Goal: Task Accomplishment & Management: Complete application form

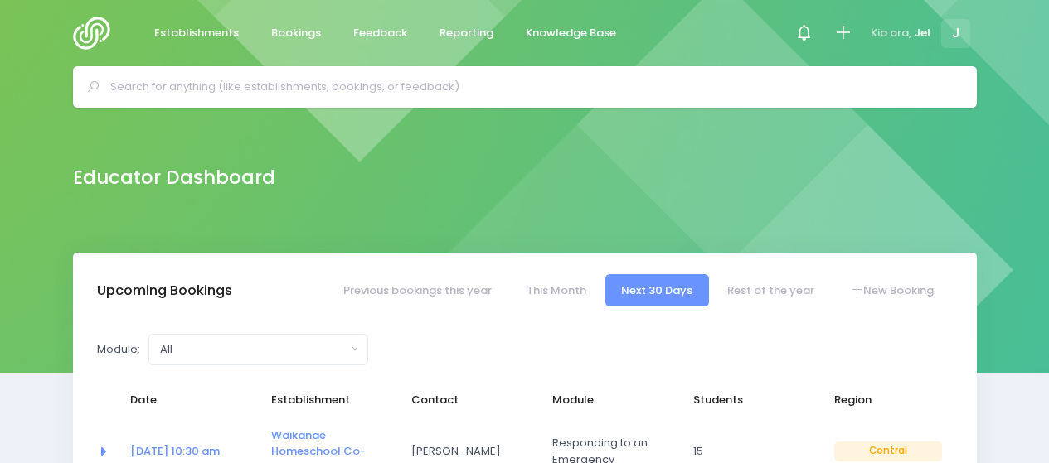
select select "5"
click at [847, 37] on icon at bounding box center [842, 32] width 19 height 19
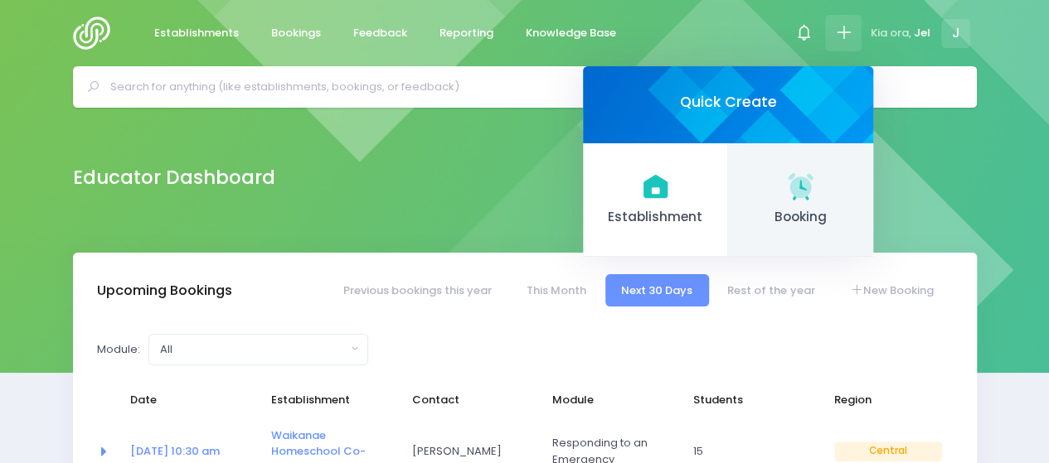
click at [778, 187] on link "Booking" at bounding box center [800, 200] width 145 height 114
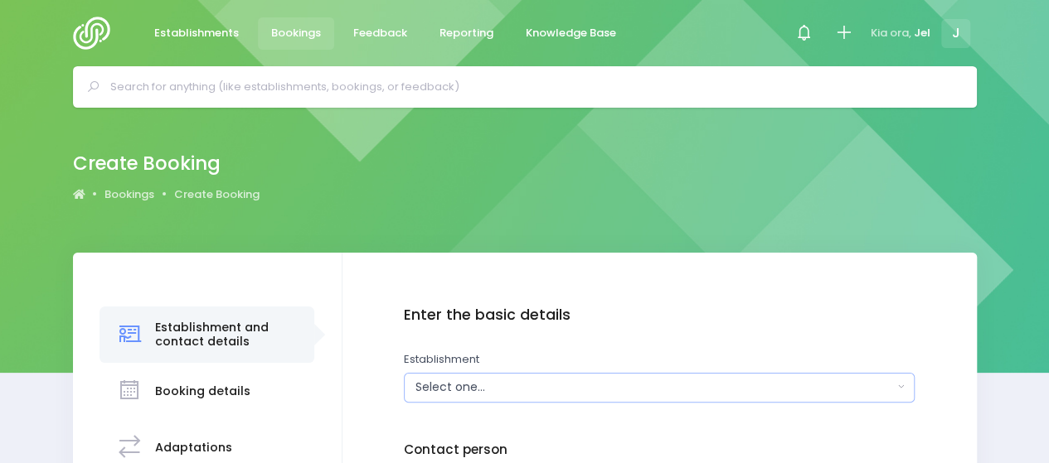
click at [463, 389] on div "Select one..." at bounding box center [653, 387] width 477 height 17
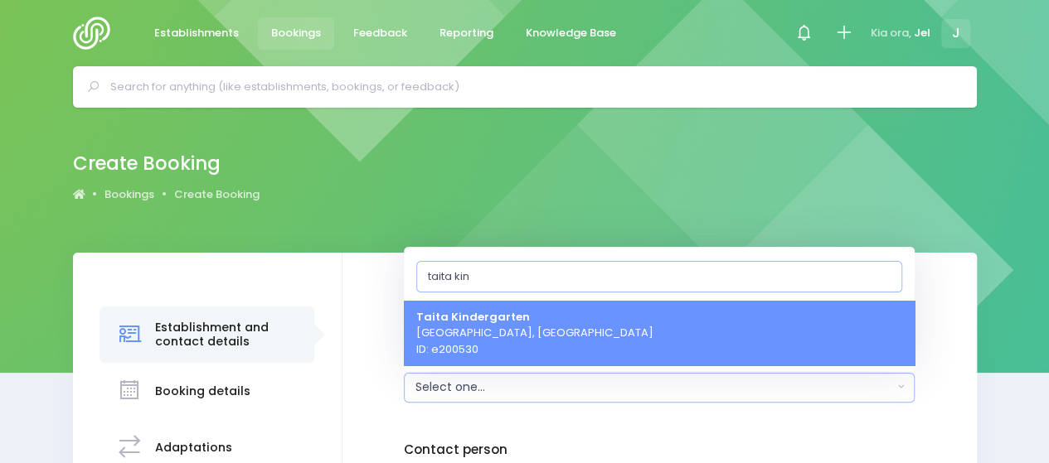
type input "taita kin"
click at [492, 337] on span "[GEOGRAPHIC_DATA], [GEOGRAPHIC_DATA] ID: e200530" at bounding box center [534, 332] width 237 height 49
select select "200530"
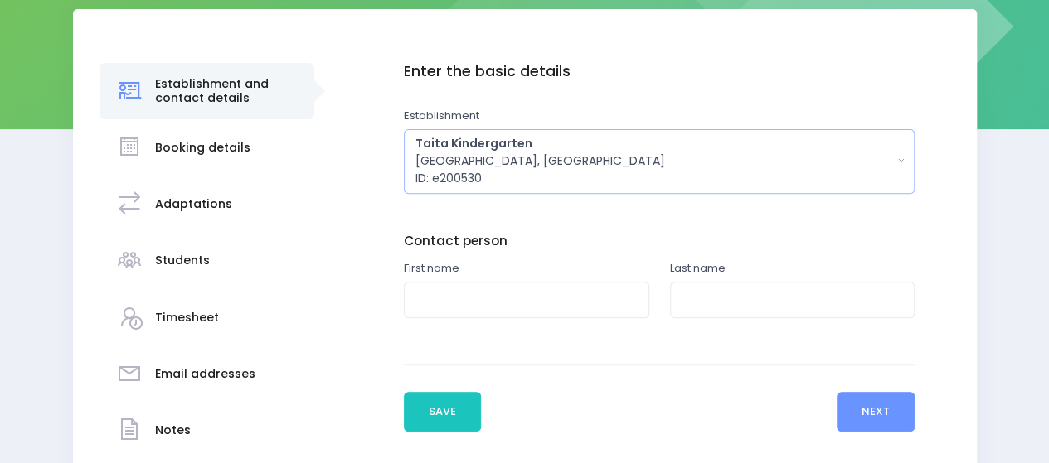
scroll to position [249, 0]
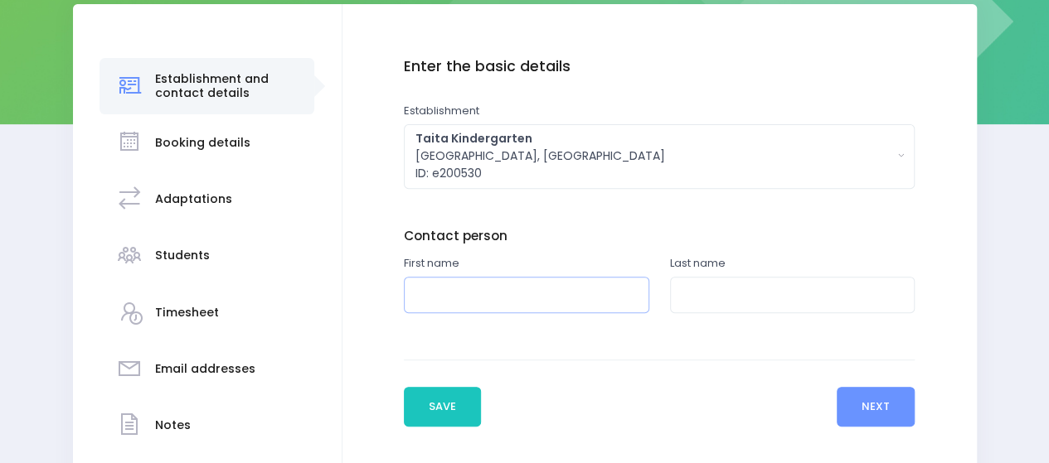
click at [451, 293] on input "text" at bounding box center [526, 295] width 245 height 37
type input "[PERSON_NAME]"
click at [760, 309] on input "text" at bounding box center [792, 295] width 245 height 37
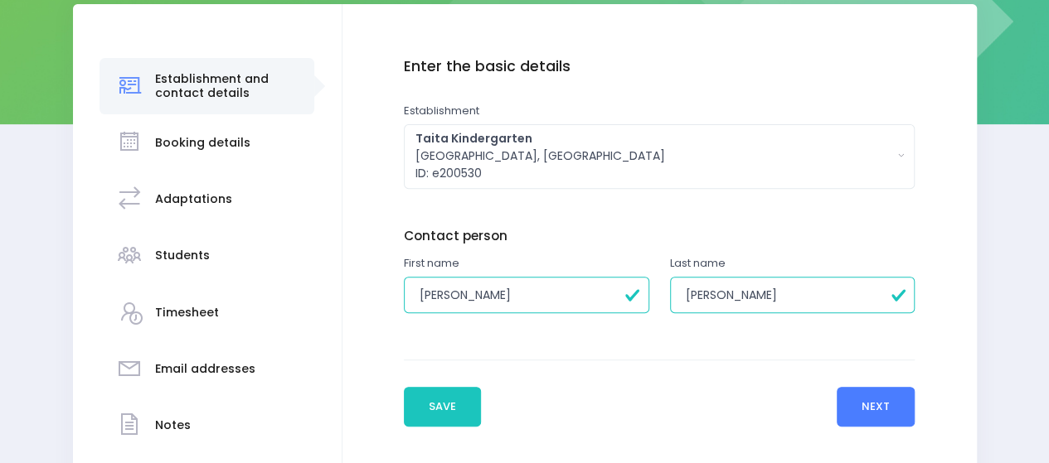
type input "[PERSON_NAME]"
click at [875, 402] on button "Next" at bounding box center [875, 407] width 79 height 40
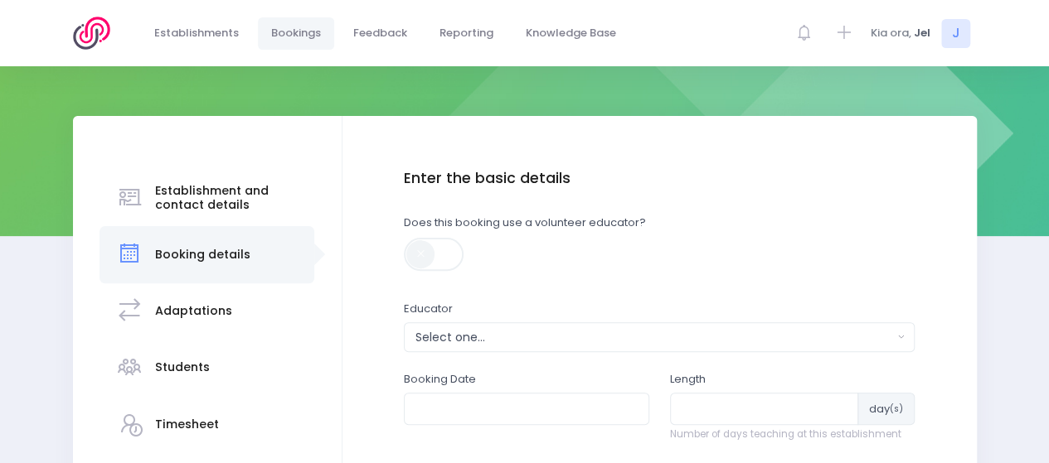
scroll to position [332, 0]
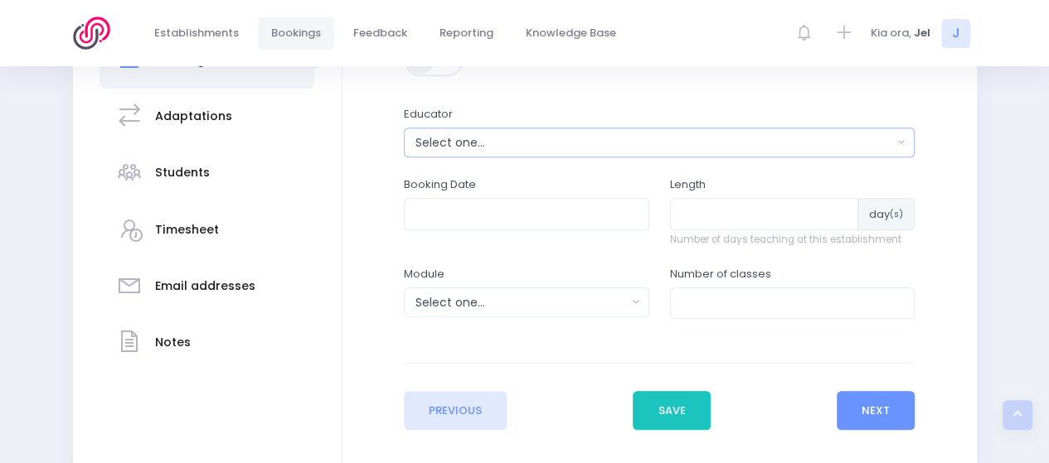
click at [466, 145] on div "Select one..." at bounding box center [653, 142] width 477 height 17
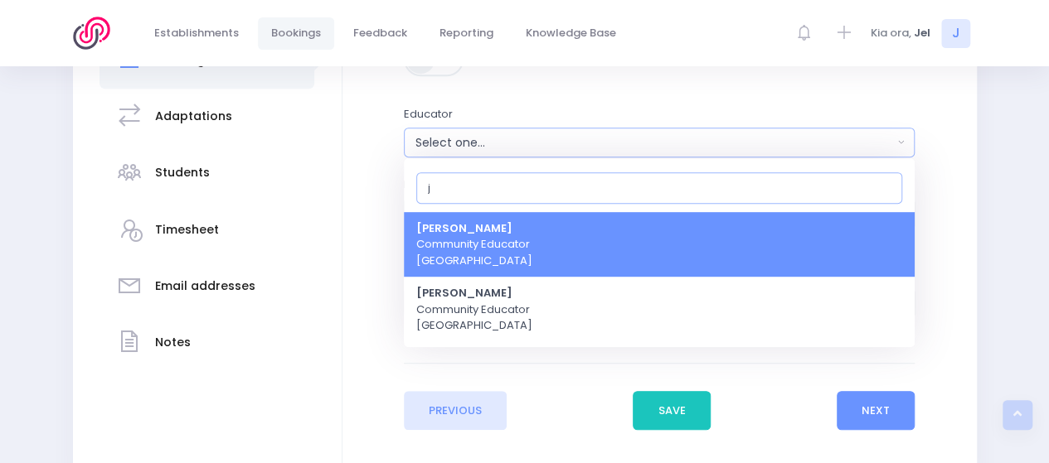
type input "j"
click at [482, 228] on span "Jel [PERSON_NAME] Community Educator [GEOGRAPHIC_DATA]" at bounding box center [474, 244] width 116 height 49
select select "365055"
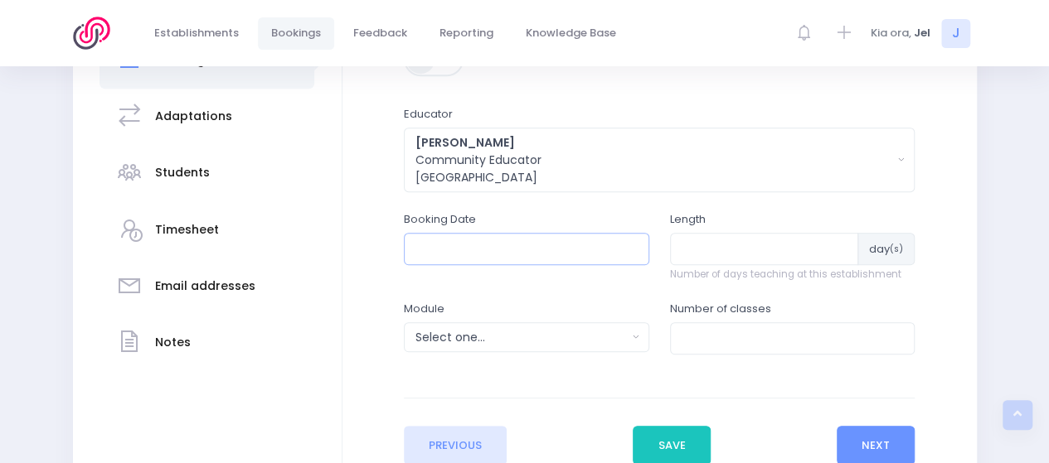
click at [477, 246] on input "text" at bounding box center [526, 248] width 245 height 31
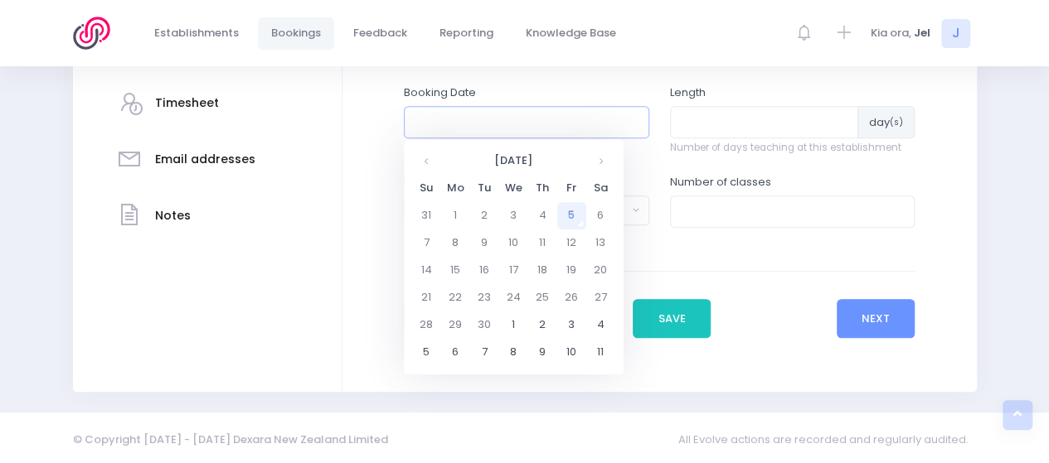
scroll to position [459, 0]
click at [597, 163] on th at bounding box center [600, 160] width 29 height 27
click at [511, 245] on td "8" at bounding box center [513, 242] width 29 height 27
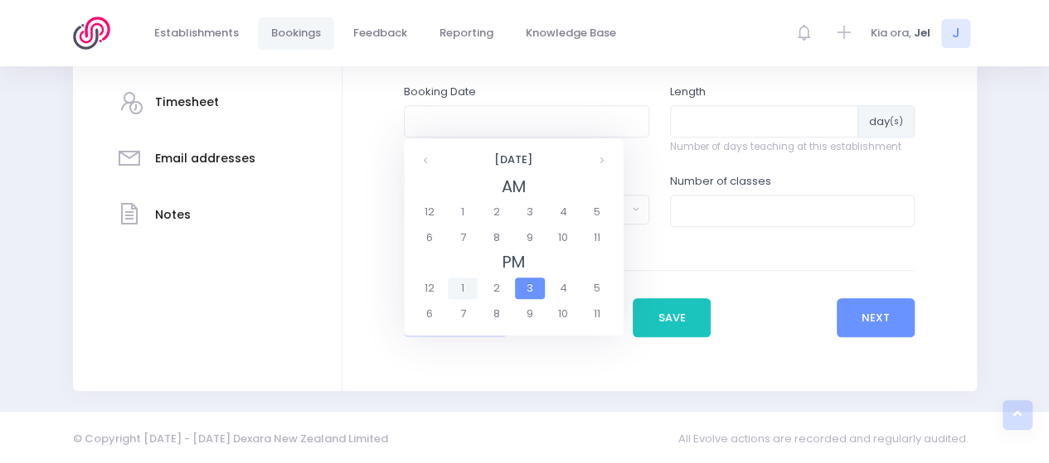
click at [463, 287] on span "1" at bounding box center [462, 289] width 29 height 22
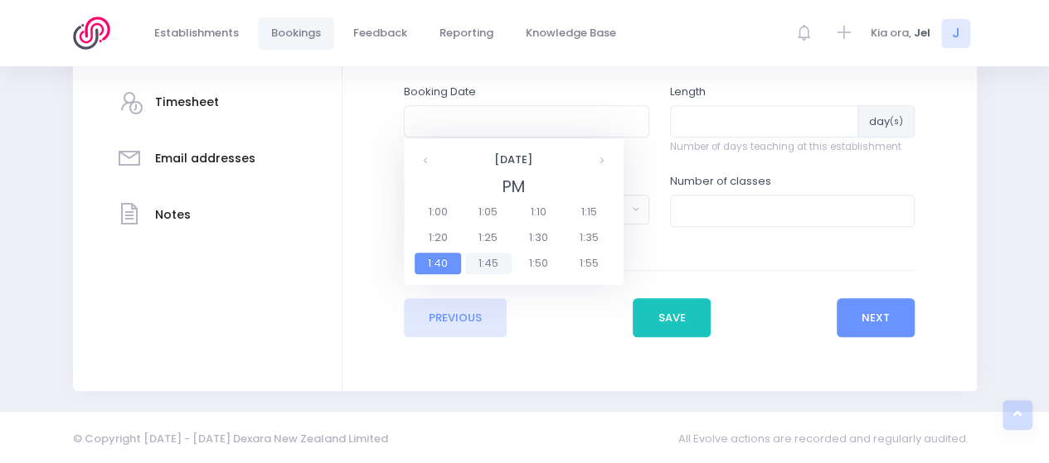
click at [481, 268] on span "1:45" at bounding box center [488, 264] width 46 height 22
type input "[DATE] 01:45 PM"
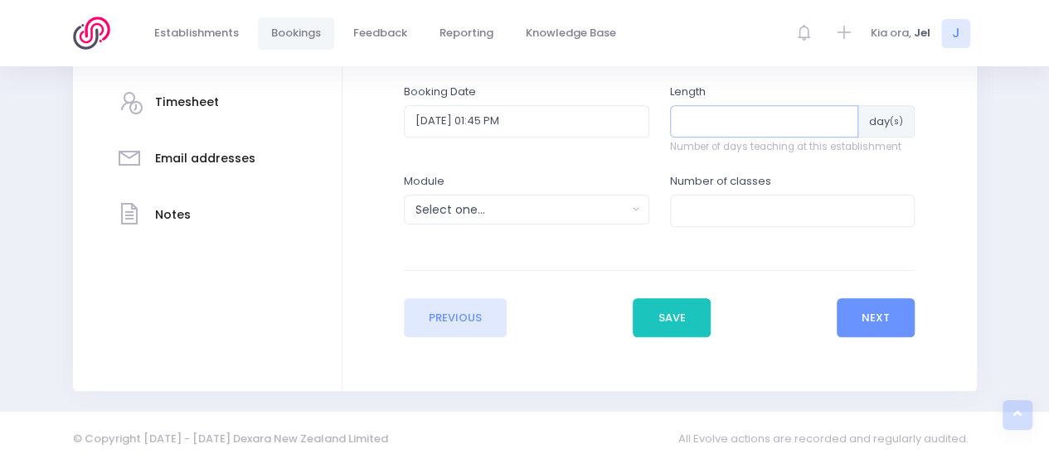
click at [701, 119] on input "number" at bounding box center [764, 120] width 189 height 31
type input "1"
click at [519, 206] on div "Select one..." at bounding box center [520, 209] width 211 height 17
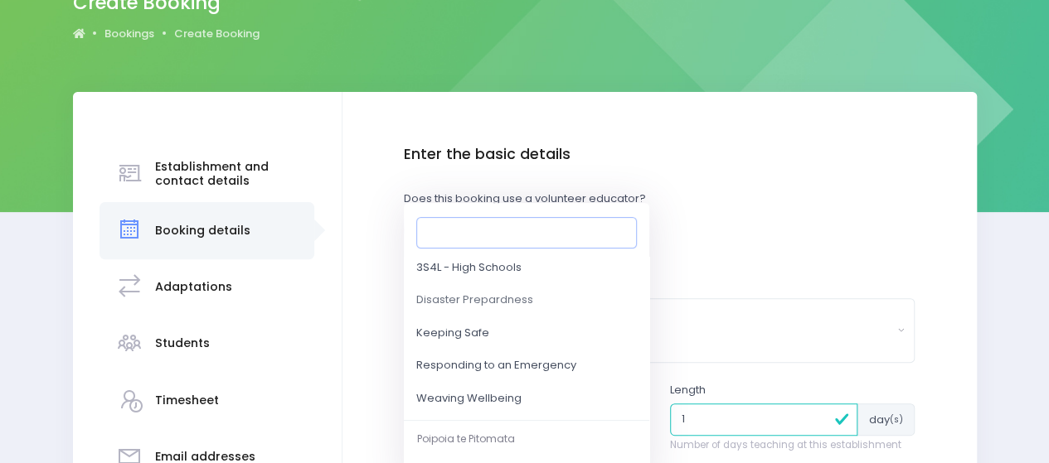
scroll to position [166, 0]
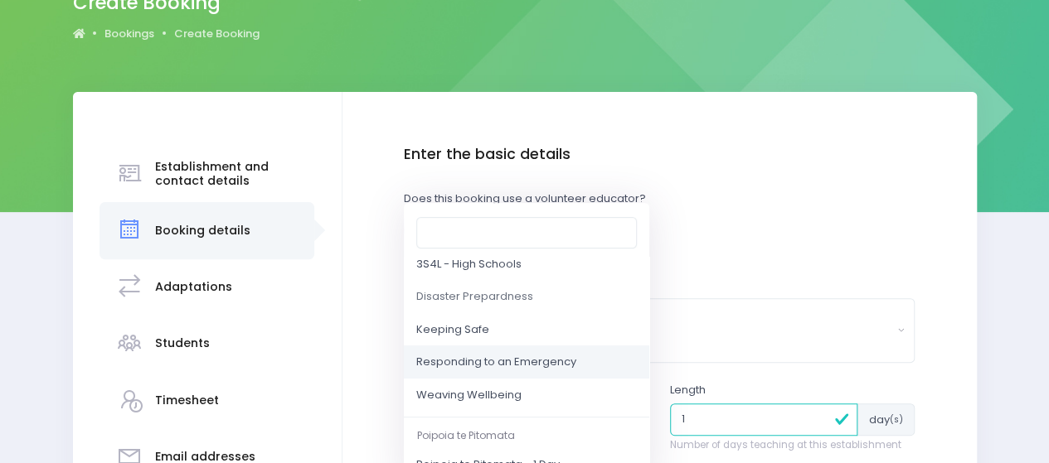
click at [463, 355] on span "Responding to an Emergency" at bounding box center [496, 363] width 160 height 17
select select "Responding to an Emergency"
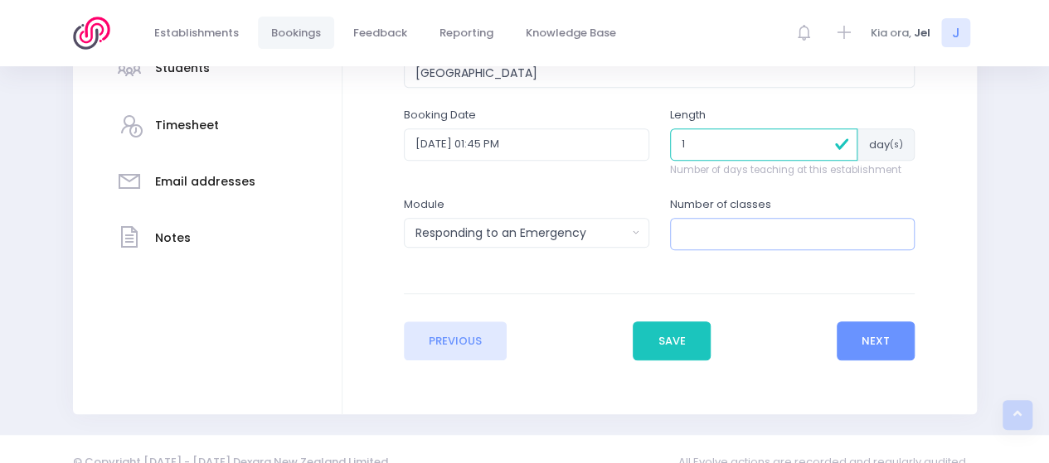
click at [695, 240] on input "number" at bounding box center [792, 233] width 245 height 31
type input "1"
click at [879, 337] on button "Next" at bounding box center [875, 342] width 79 height 40
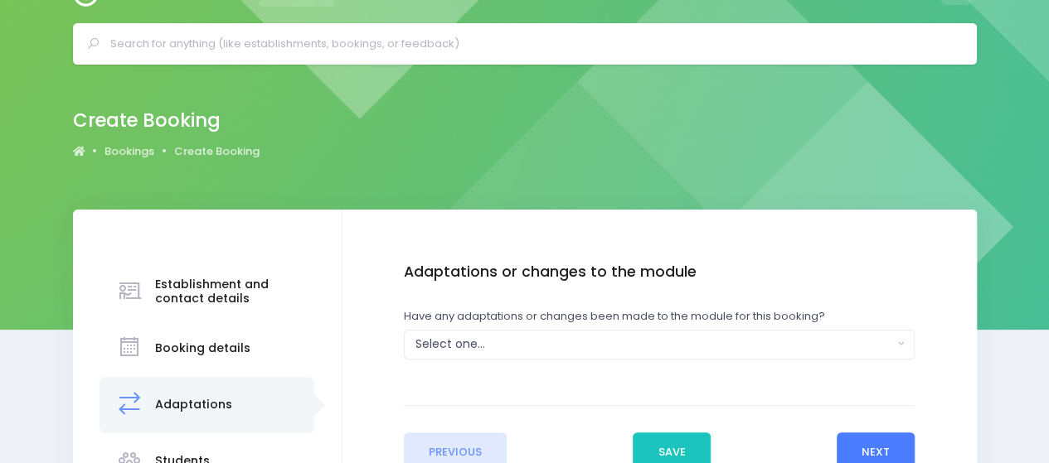
scroll to position [0, 0]
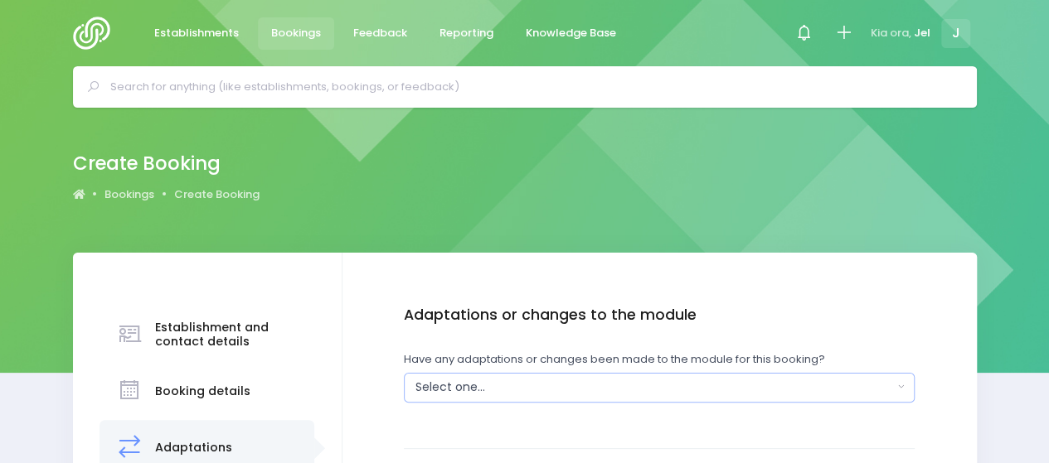
click at [485, 384] on div "Select one..." at bounding box center [653, 387] width 477 height 17
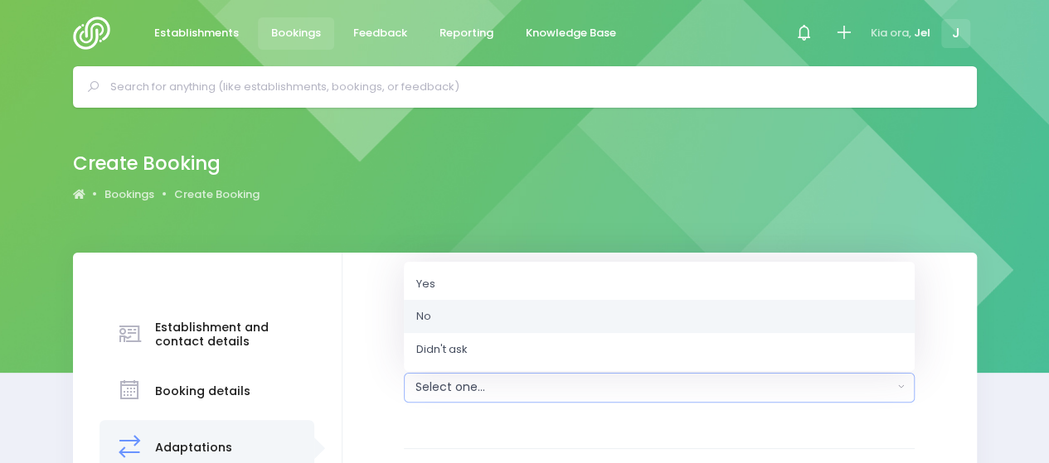
click at [467, 317] on link "No" at bounding box center [659, 316] width 511 height 33
select select "No"
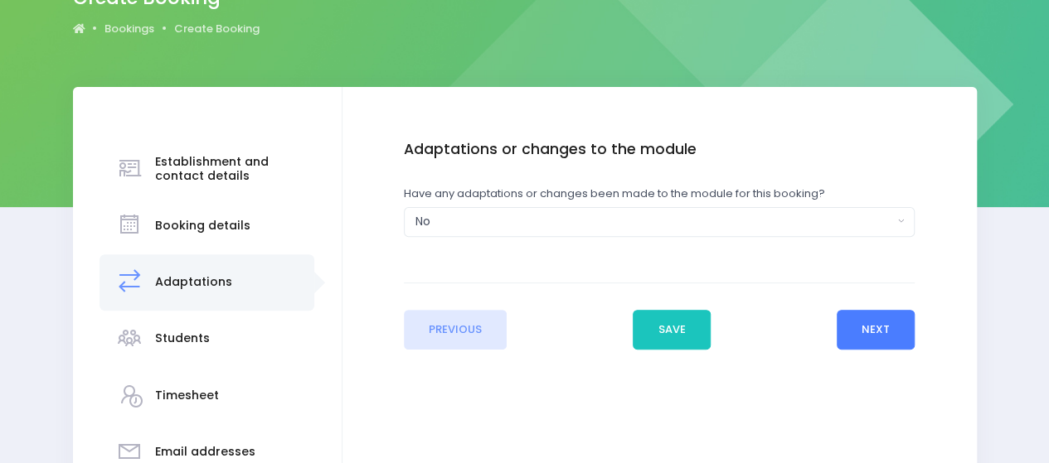
click at [896, 320] on button "Next" at bounding box center [875, 330] width 79 height 40
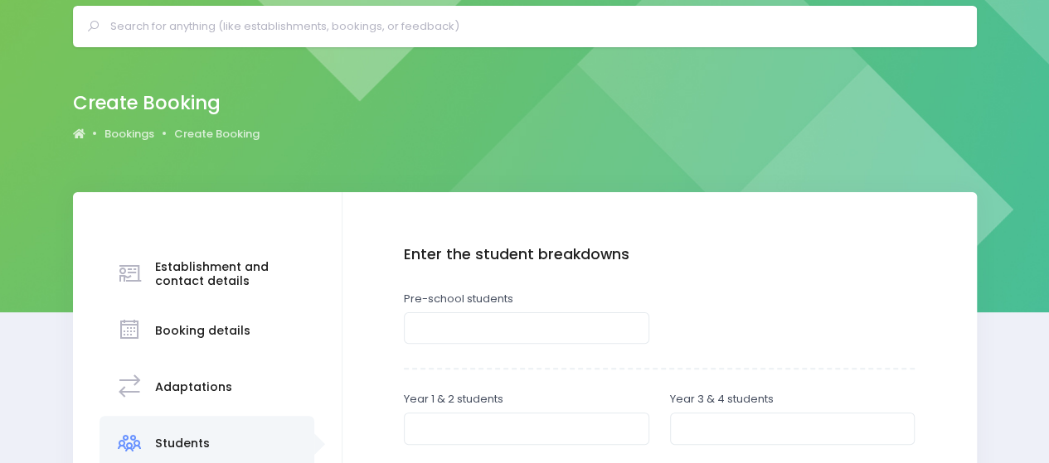
scroll to position [83, 0]
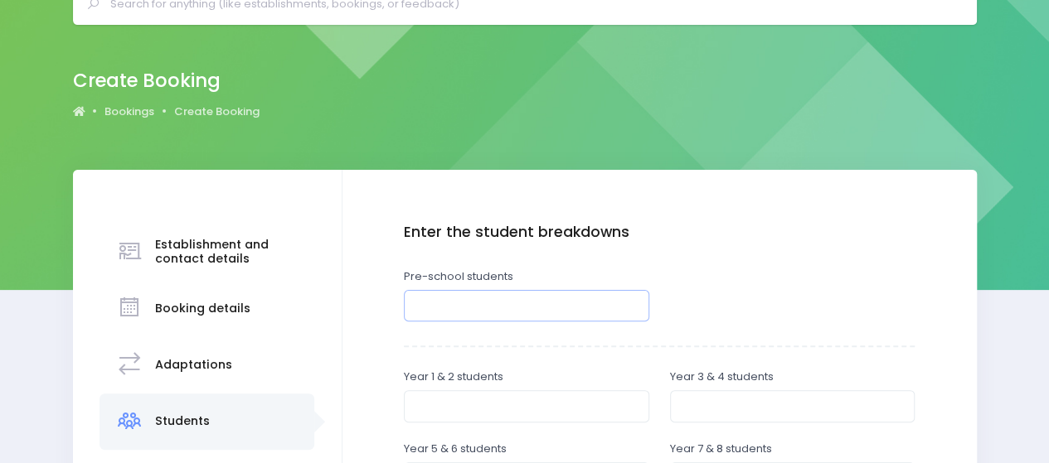
click at [497, 309] on input "number" at bounding box center [526, 305] width 245 height 31
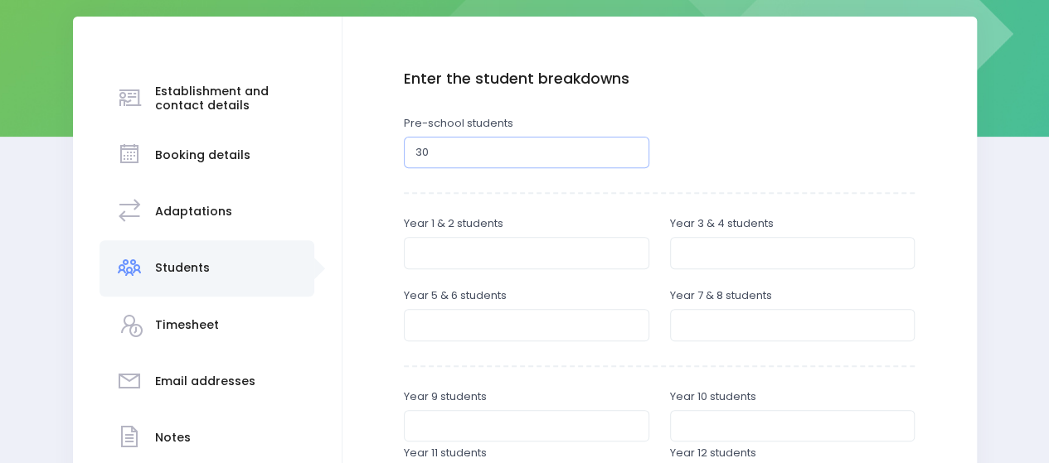
scroll to position [249, 0]
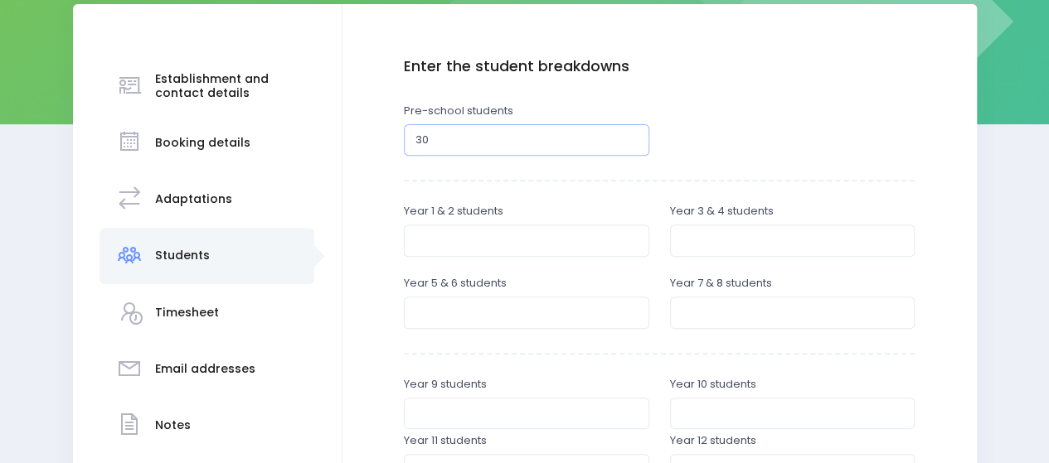
type input "30"
click at [476, 243] on input "number" at bounding box center [526, 240] width 245 height 31
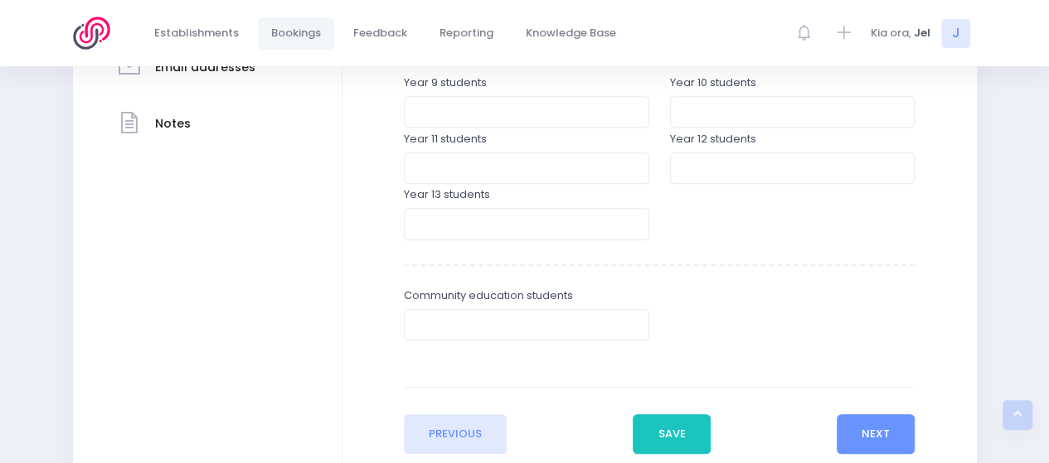
scroll to position [580, 0]
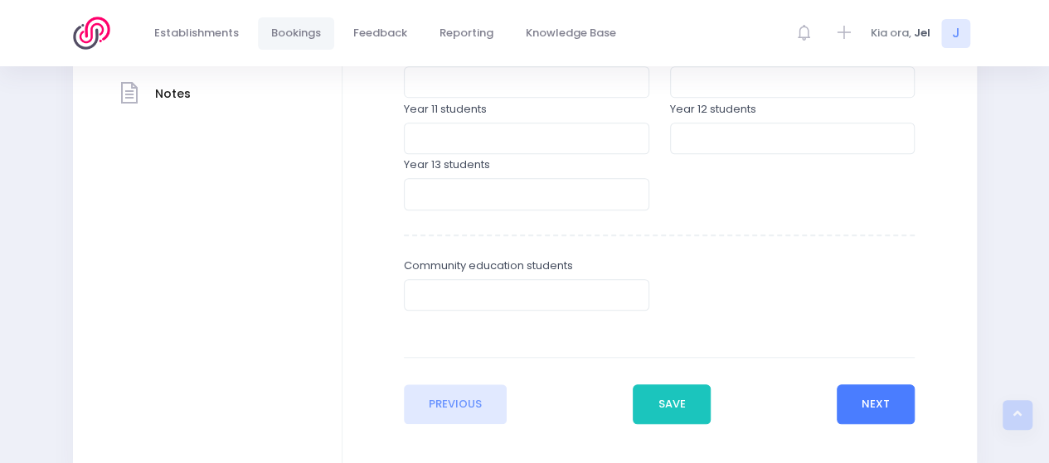
click at [890, 417] on button "Next" at bounding box center [875, 405] width 79 height 40
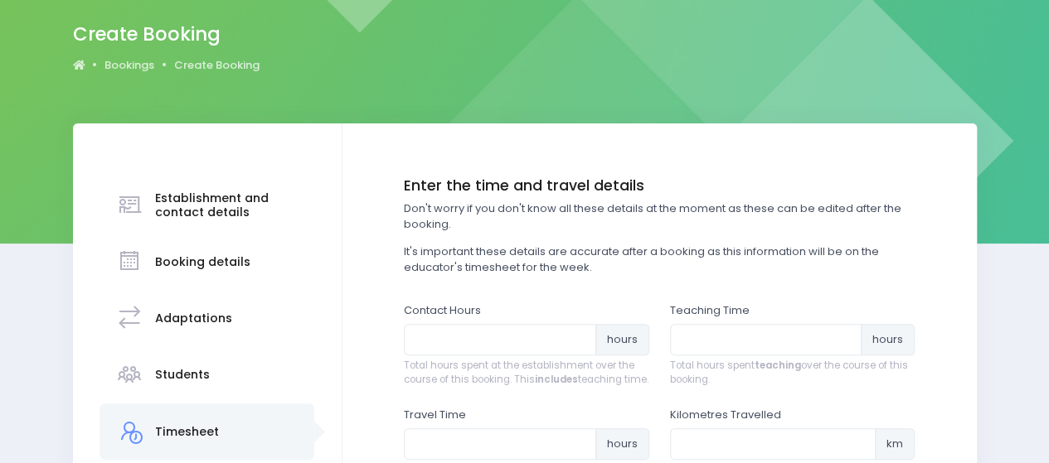
scroll to position [166, 0]
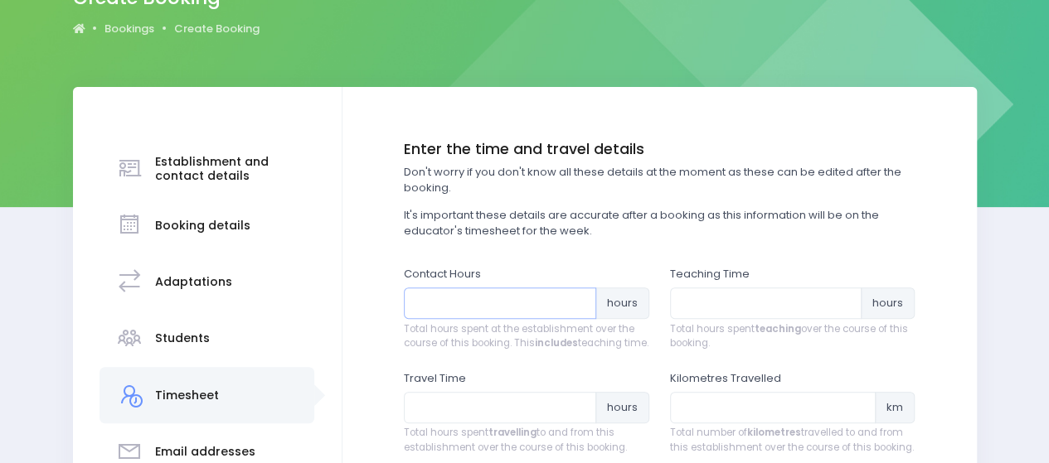
click at [500, 301] on input "number" at bounding box center [500, 303] width 192 height 31
type input "1"
click at [729, 299] on input "number" at bounding box center [766, 303] width 192 height 31
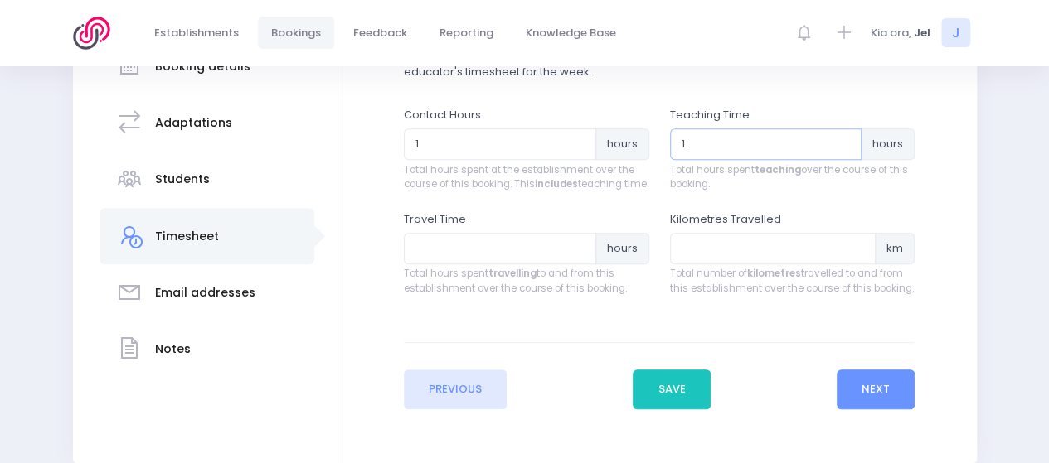
scroll to position [332, 0]
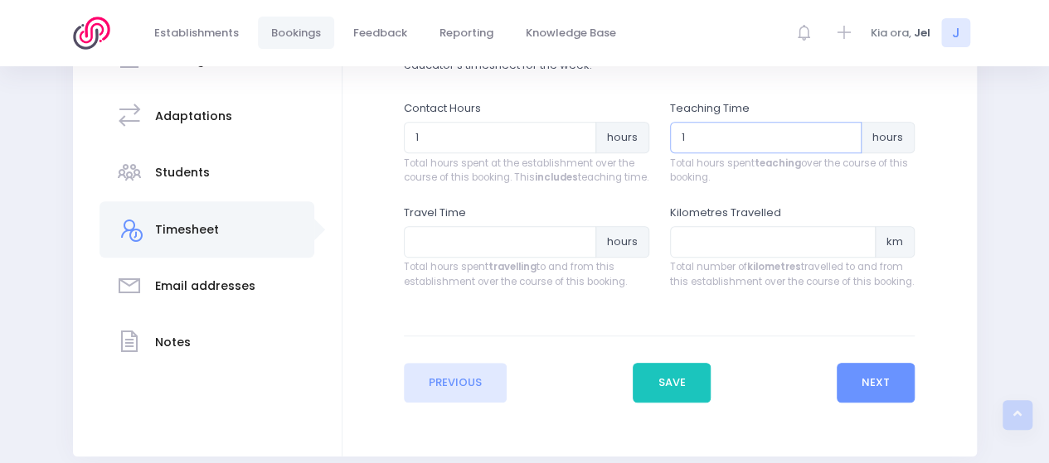
type input "1"
click at [474, 258] on input "number" at bounding box center [500, 241] width 192 height 31
type input "1"
click at [728, 258] on input "number" at bounding box center [773, 241] width 206 height 31
type input "48"
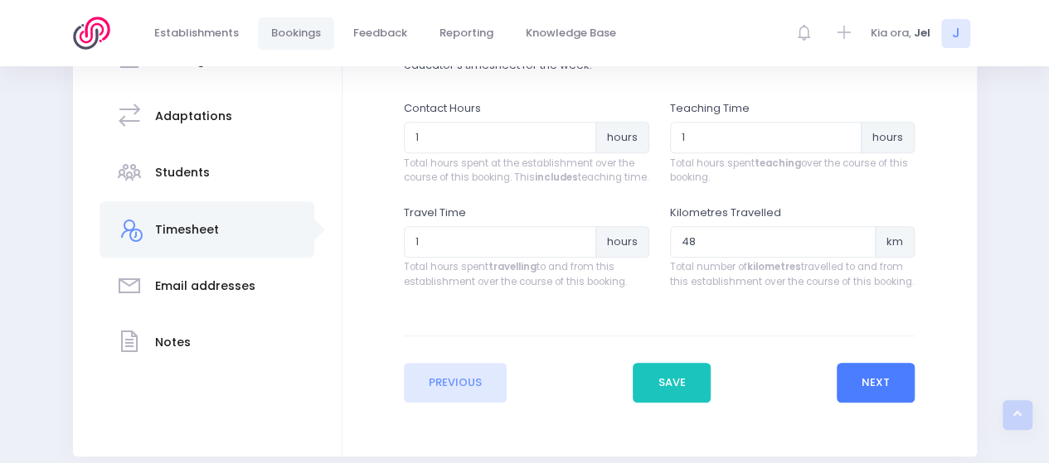
click at [894, 399] on button "Next" at bounding box center [875, 383] width 79 height 40
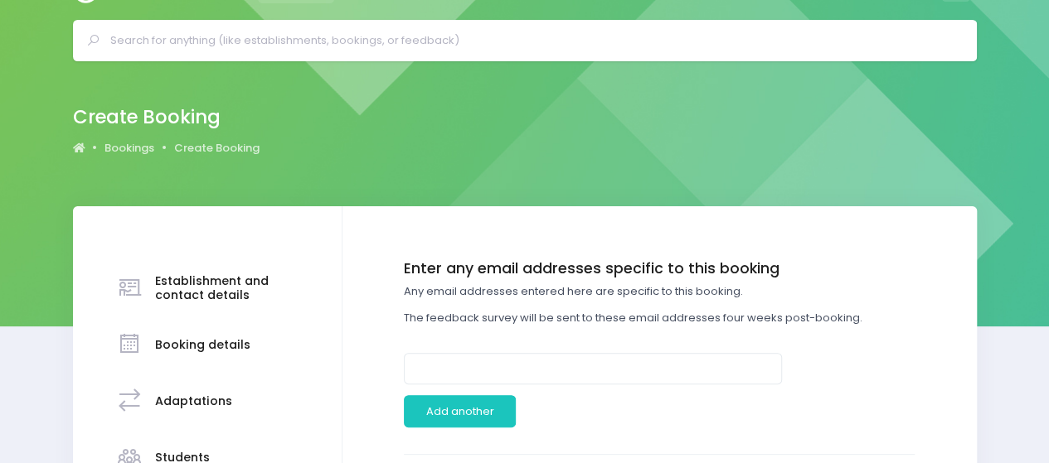
scroll to position [0, 0]
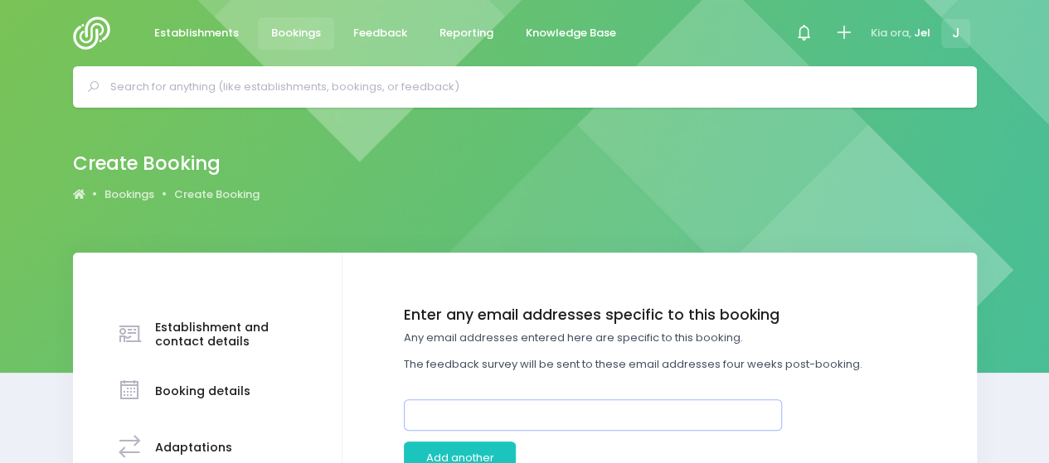
click at [455, 407] on input "email" at bounding box center [593, 415] width 378 height 31
paste input "mailto:[EMAIL_ADDRESS][DOMAIN_NAME]"
drag, startPoint x: 451, startPoint y: 415, endPoint x: 315, endPoint y: 419, distance: 136.0
type input "[EMAIL_ADDRESS][DOMAIN_NAME]"
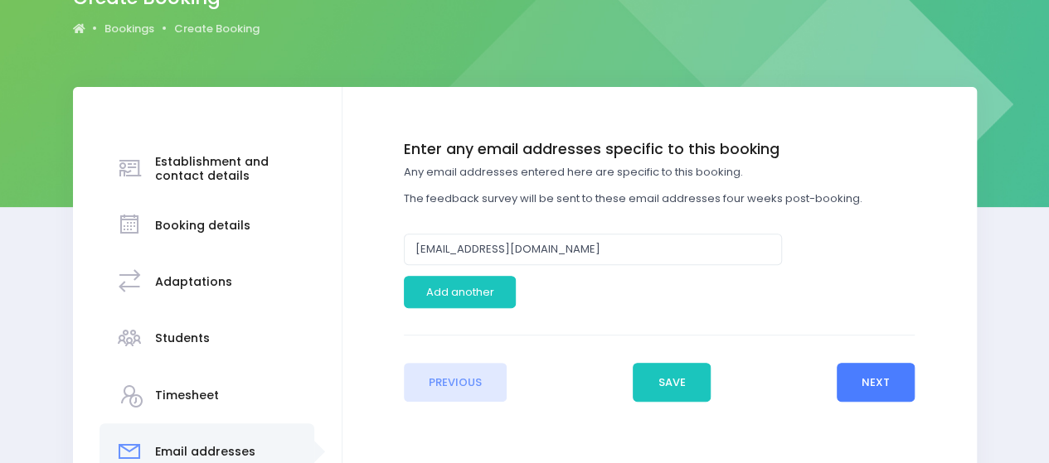
click at [911, 390] on button "Next" at bounding box center [875, 383] width 79 height 40
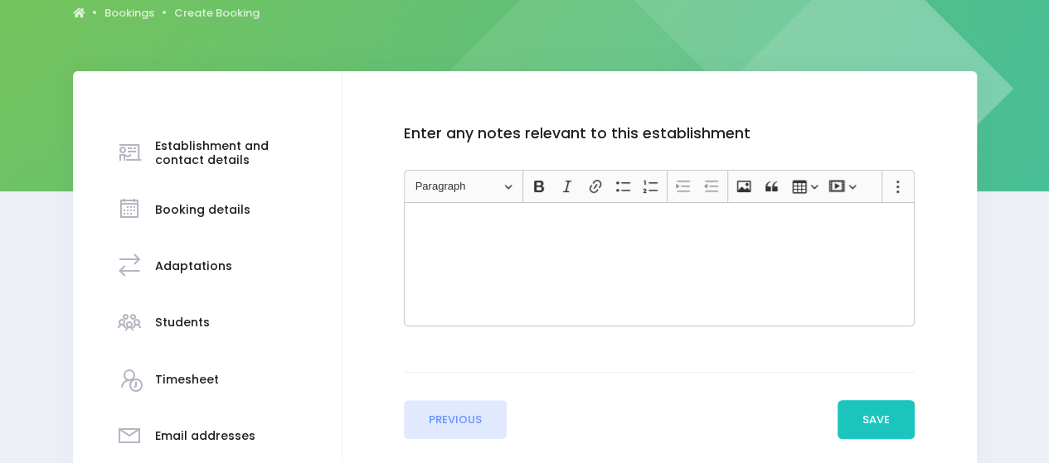
scroll to position [249, 0]
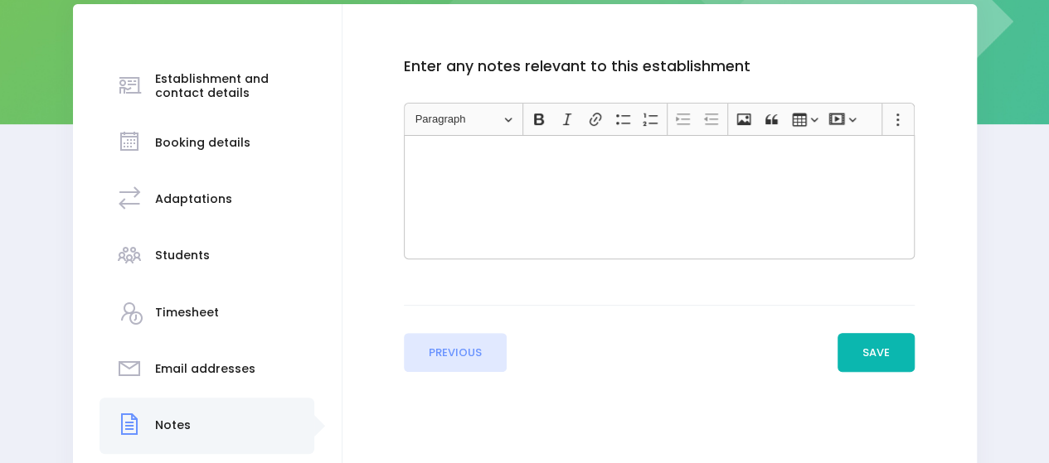
click at [849, 342] on button "Save" at bounding box center [876, 353] width 78 height 40
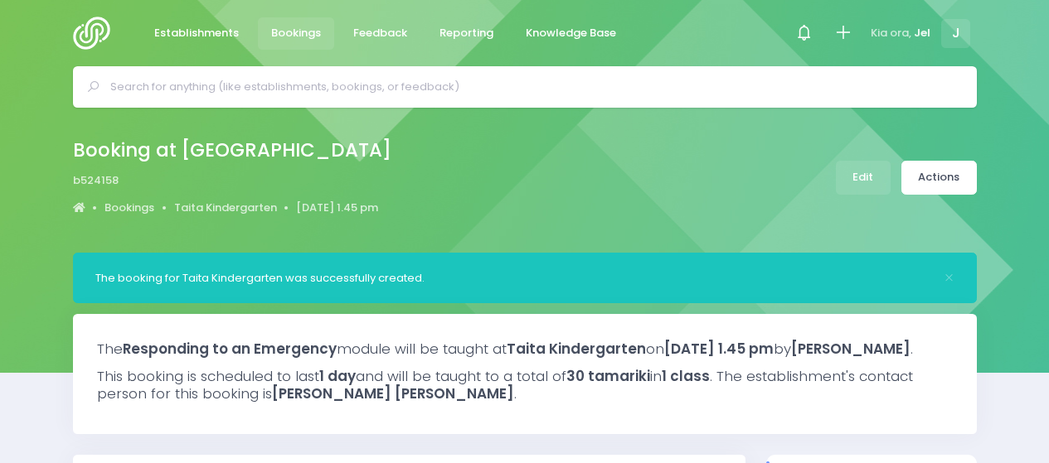
select select "5"
click at [850, 36] on icon at bounding box center [842, 32] width 19 height 19
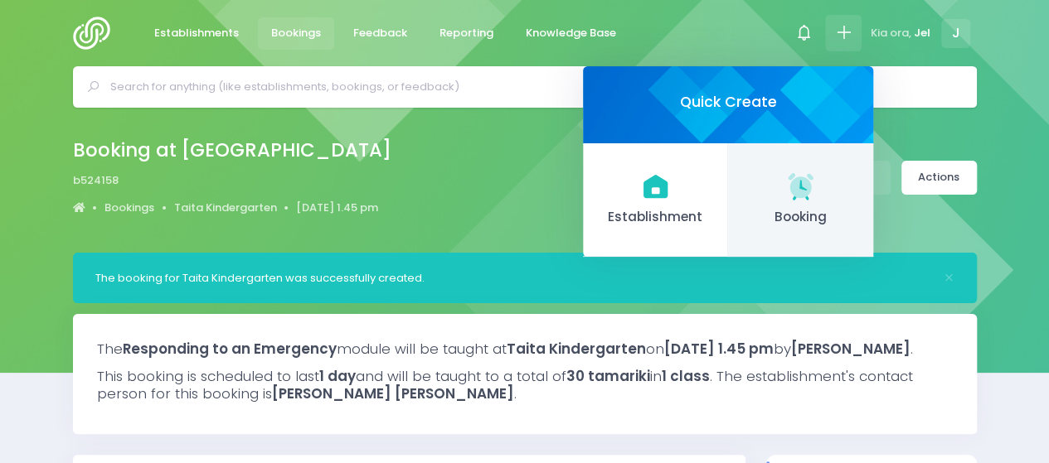
click at [776, 211] on span "Booking" at bounding box center [800, 217] width 119 height 19
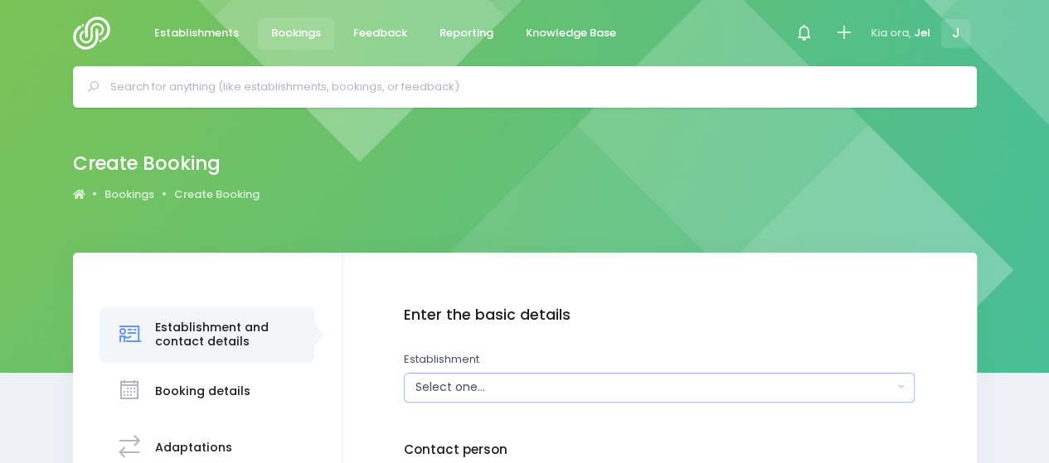
click at [476, 385] on div "Select one..." at bounding box center [653, 387] width 477 height 17
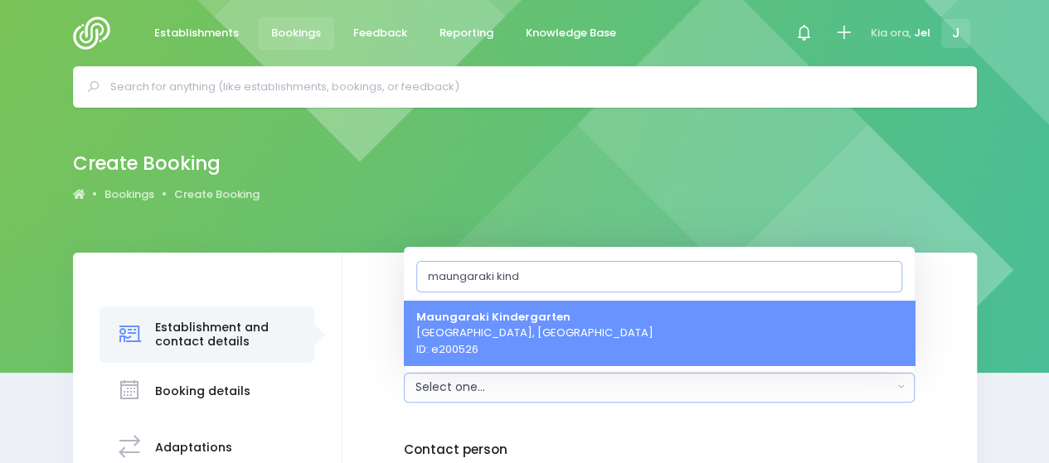
type input "maungaraki kind"
drag, startPoint x: 531, startPoint y: 346, endPoint x: 526, endPoint y: 332, distance: 14.2
click at [532, 347] on span "Maungaraki Kindergarten Lower Hutt, Central Region ID: e200526" at bounding box center [534, 332] width 237 height 49
select select "200526"
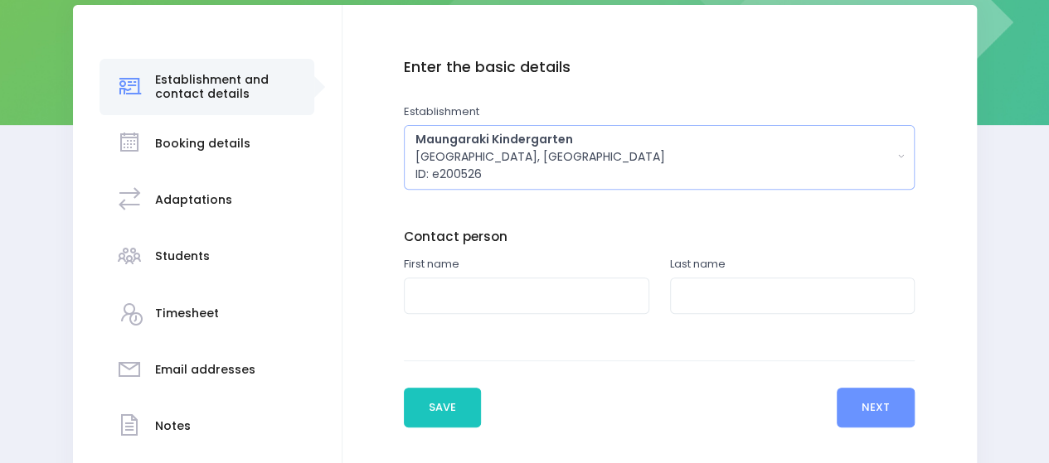
scroll to position [249, 0]
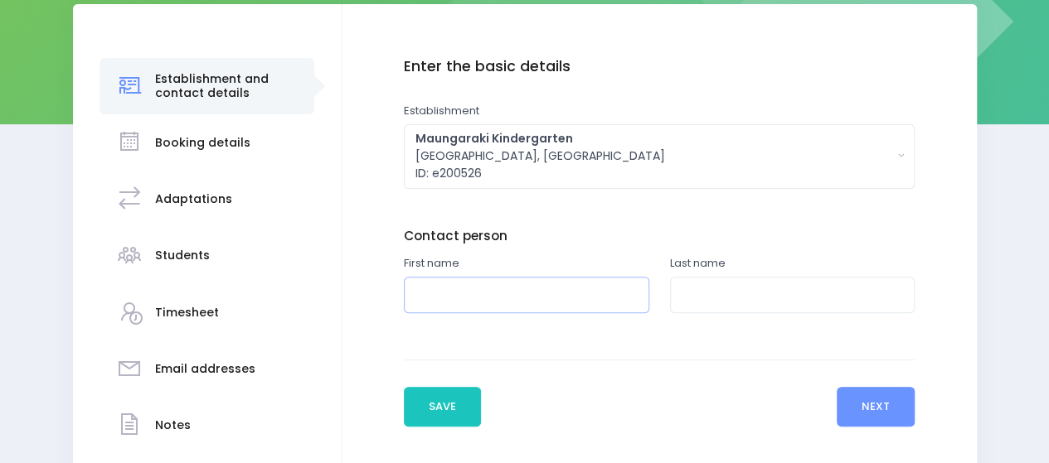
click at [475, 298] on input "text" at bounding box center [526, 295] width 245 height 37
type input "Carolyn"
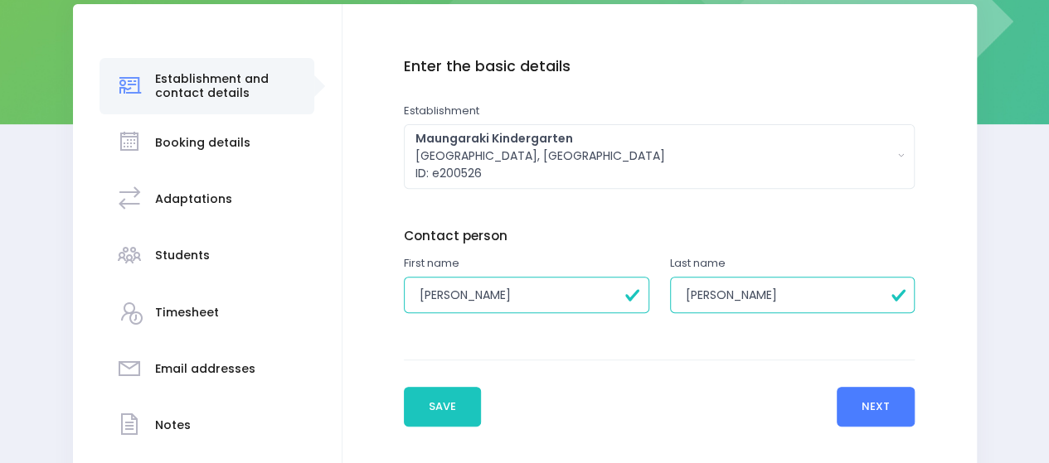
type input "Evans"
click at [875, 407] on button "Next" at bounding box center [875, 407] width 79 height 40
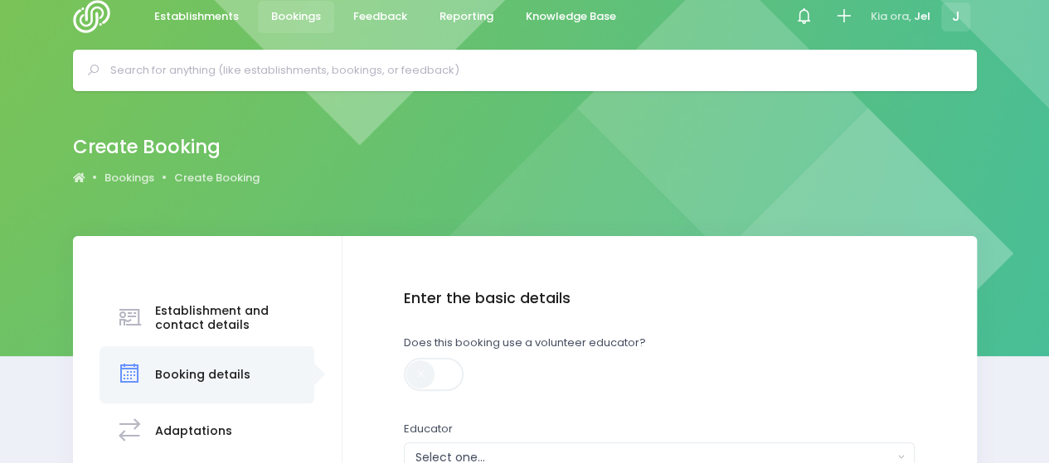
scroll to position [0, 0]
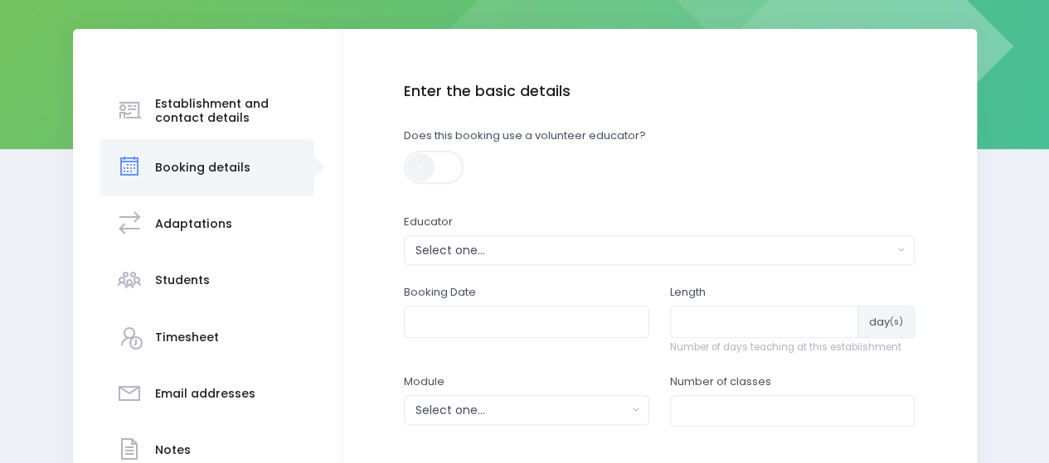
click at [501, 310] on div "Booking Date" at bounding box center [526, 310] width 245 height 53
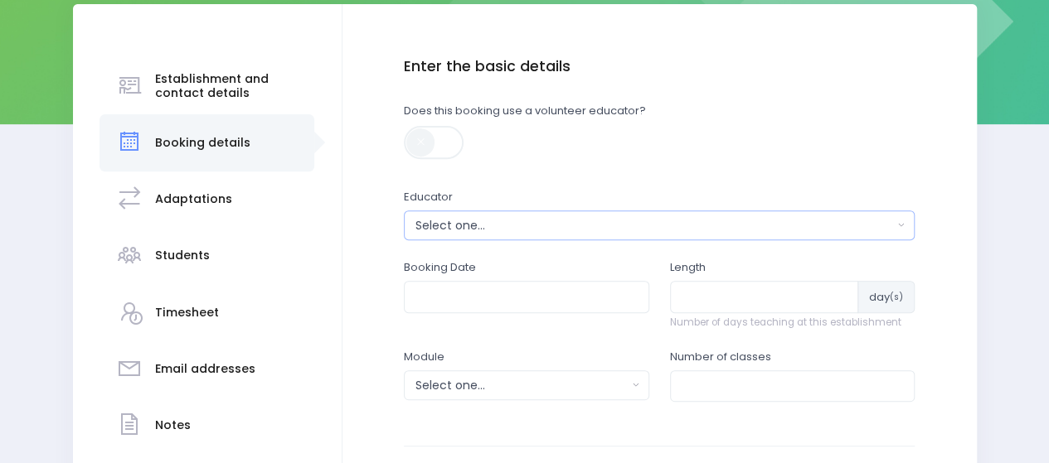
click at [473, 220] on div "Select one..." at bounding box center [653, 225] width 477 height 17
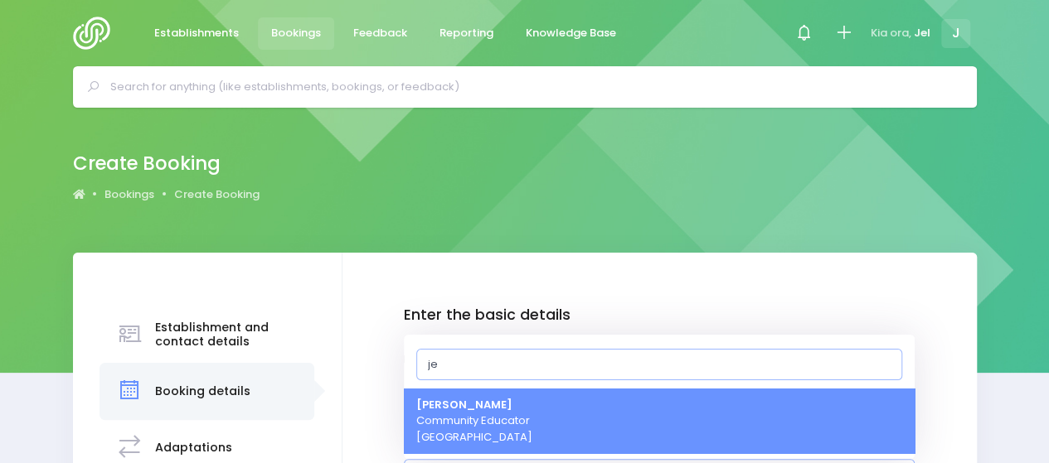
type input "je"
click at [461, 406] on strong "[PERSON_NAME]" at bounding box center [464, 405] width 96 height 16
select select "365055"
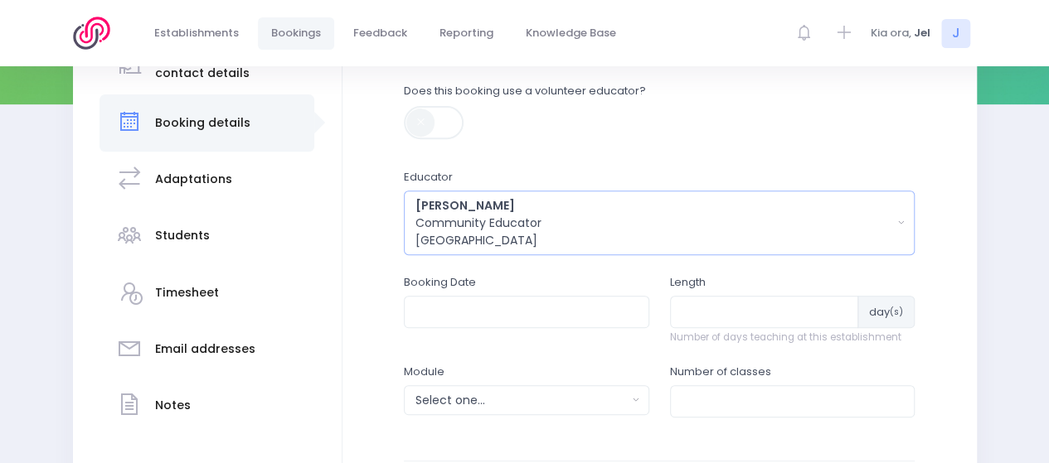
scroll to position [356, 0]
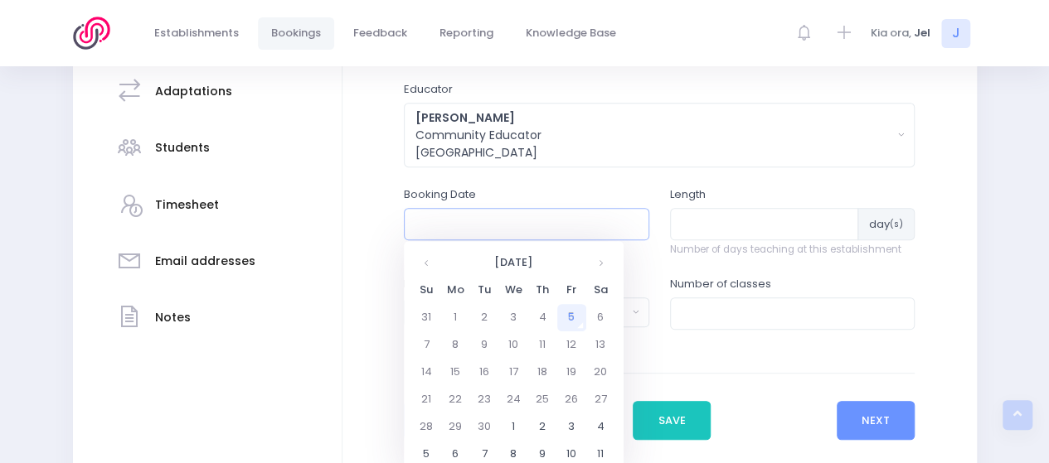
click at [482, 220] on input "text" at bounding box center [526, 223] width 245 height 31
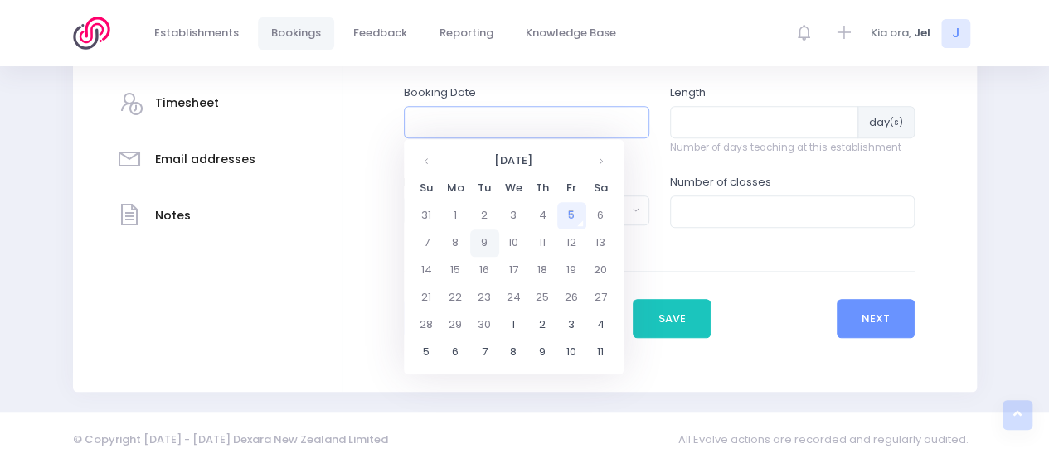
scroll to position [459, 0]
click at [607, 165] on th at bounding box center [600, 160] width 29 height 27
click at [453, 292] on td "20" at bounding box center [455, 296] width 29 height 27
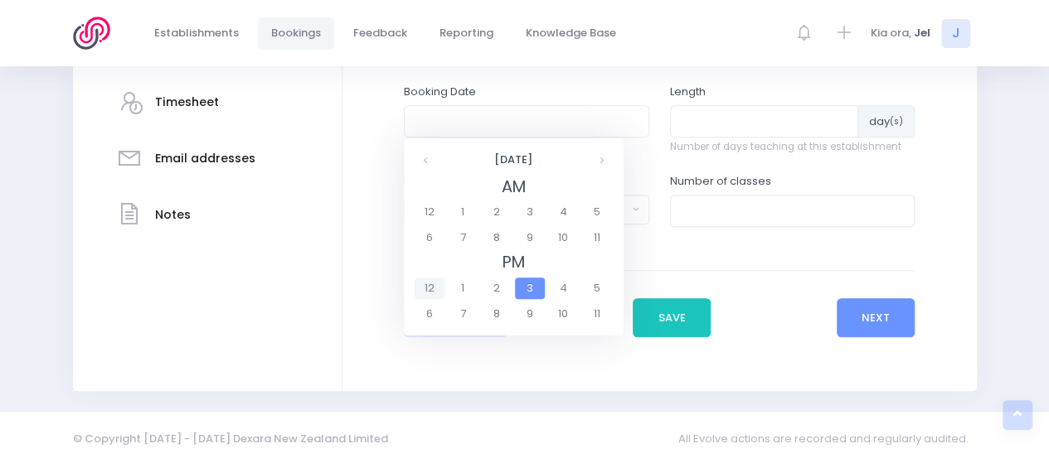
click at [432, 288] on span "12" at bounding box center [428, 289] width 29 height 22
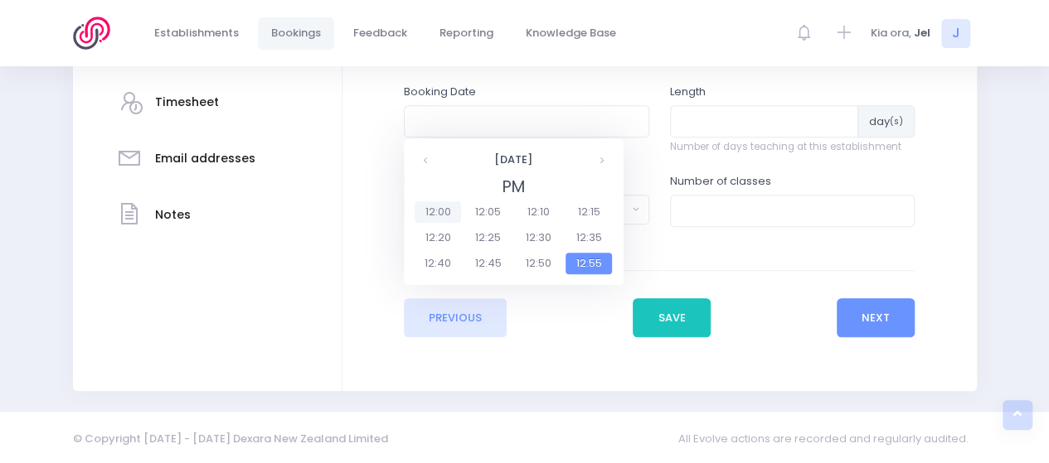
click at [448, 211] on span "12:00" at bounding box center [437, 212] width 46 height 22
type input "20/10/2025 12:00 PM"
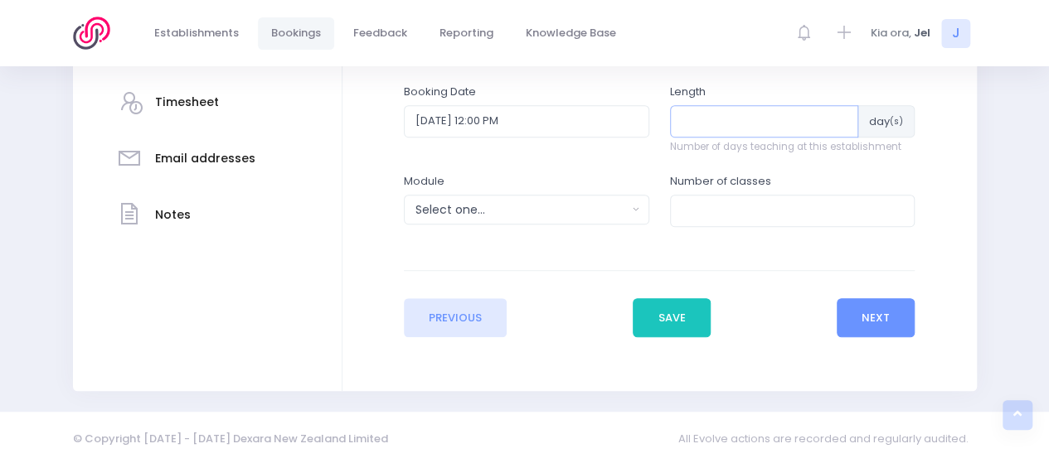
click at [715, 117] on input "number" at bounding box center [764, 120] width 189 height 31
type input "1"
click at [525, 211] on div "Select one..." at bounding box center [520, 209] width 211 height 17
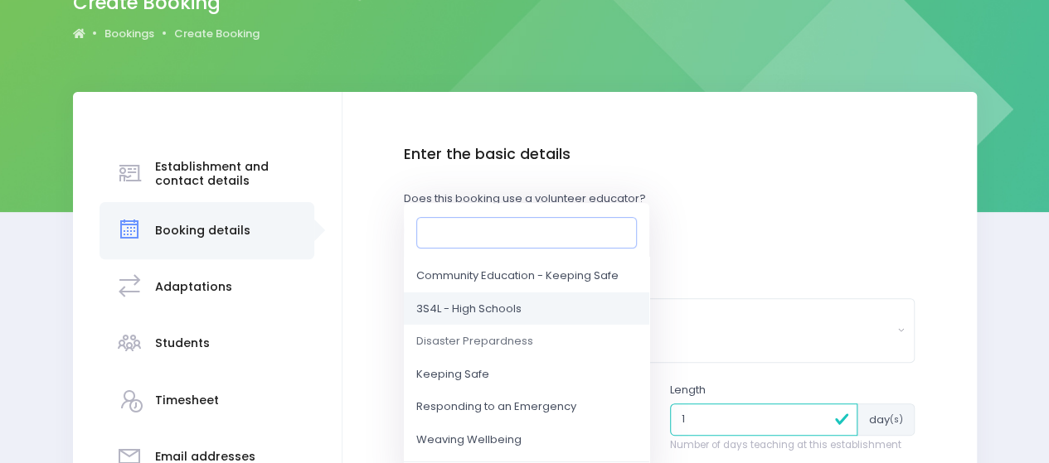
scroll to position [166, 0]
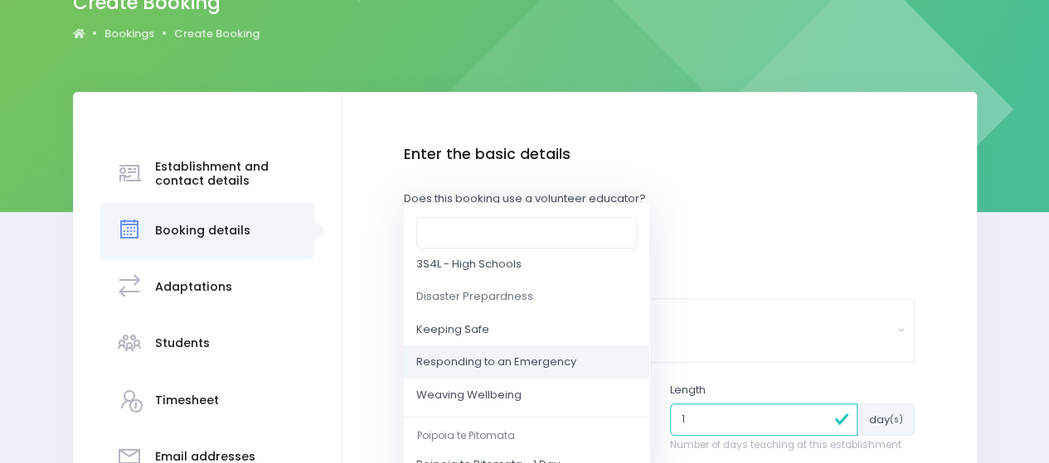
click at [483, 355] on span "Responding to an Emergency" at bounding box center [496, 363] width 160 height 17
select select "Responding to an Emergency"
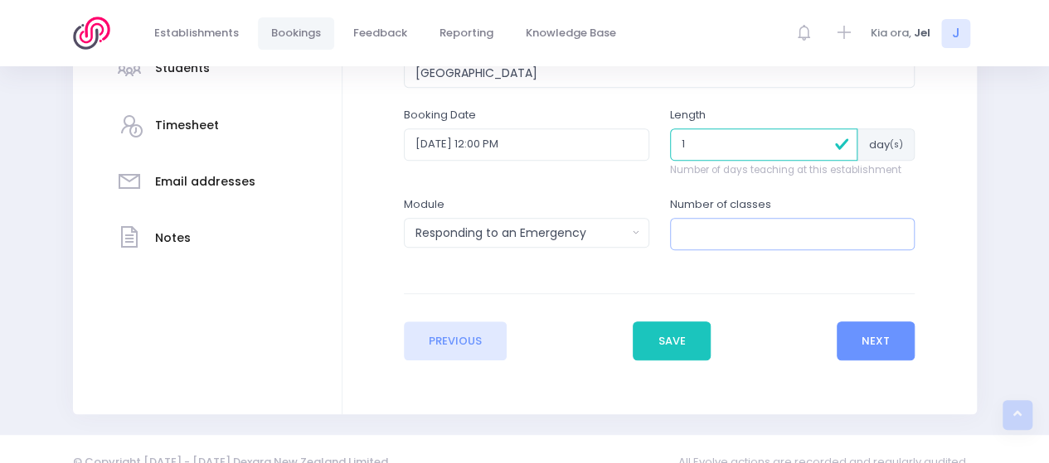
click at [733, 241] on input "number" at bounding box center [792, 233] width 245 height 31
type input "1"
click at [850, 337] on button "Next" at bounding box center [875, 342] width 79 height 40
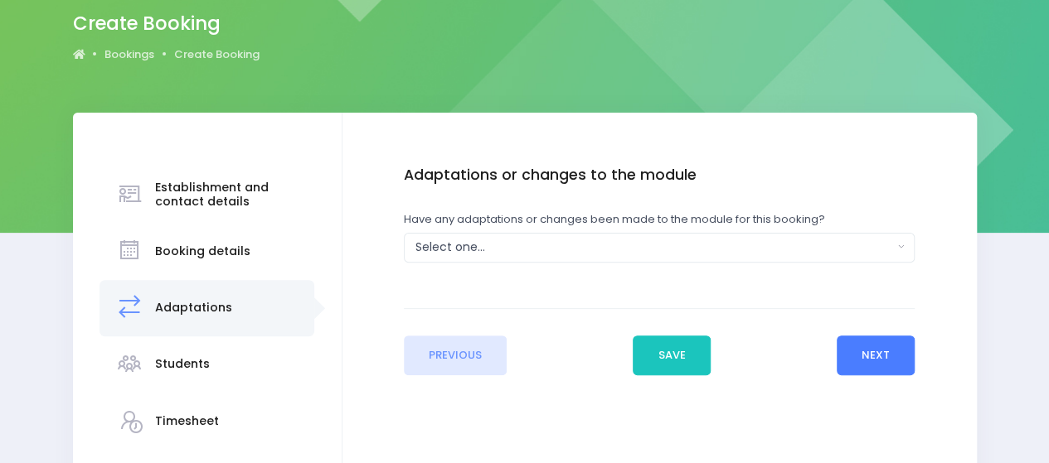
scroll to position [166, 0]
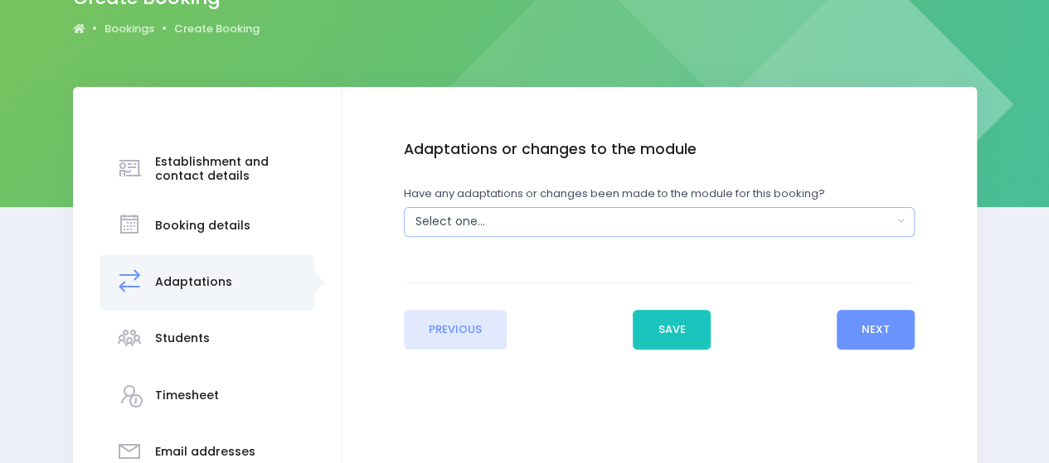
click at [493, 227] on div "Select one..." at bounding box center [653, 221] width 477 height 17
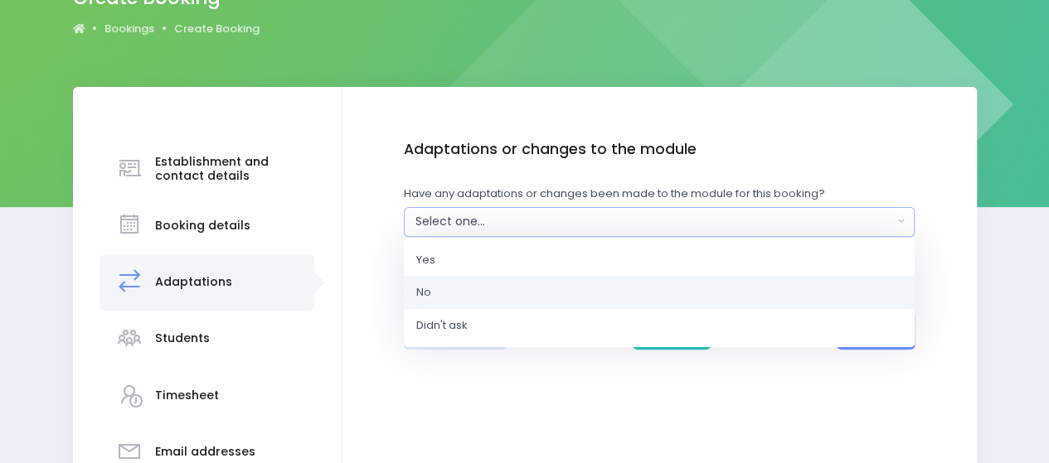
click at [462, 292] on link "No" at bounding box center [659, 292] width 511 height 33
select select "No"
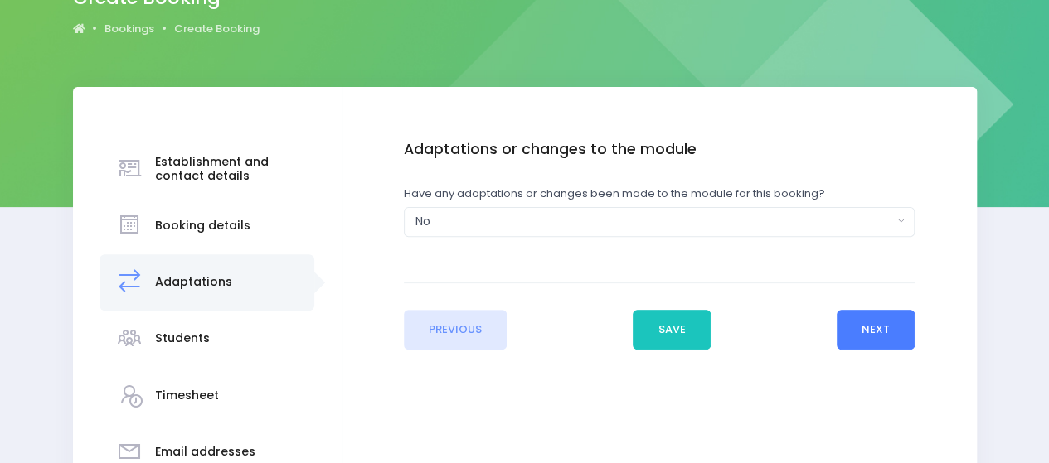
click at [910, 325] on button "Next" at bounding box center [875, 330] width 79 height 40
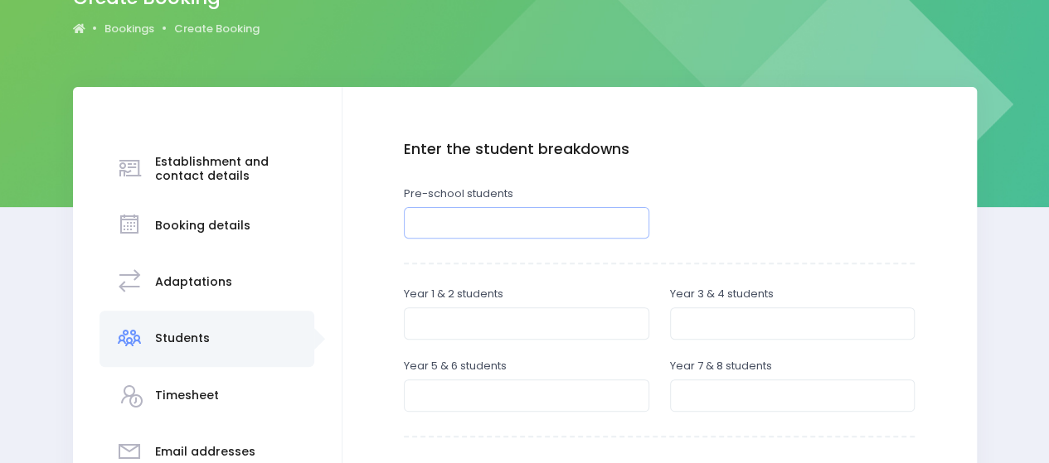
click at [469, 215] on input "number" at bounding box center [526, 222] width 245 height 31
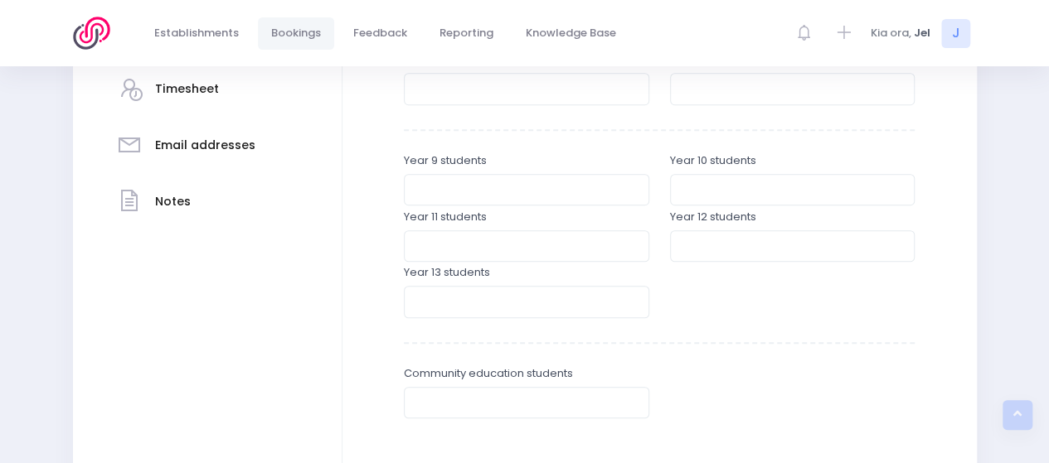
scroll to position [497, 0]
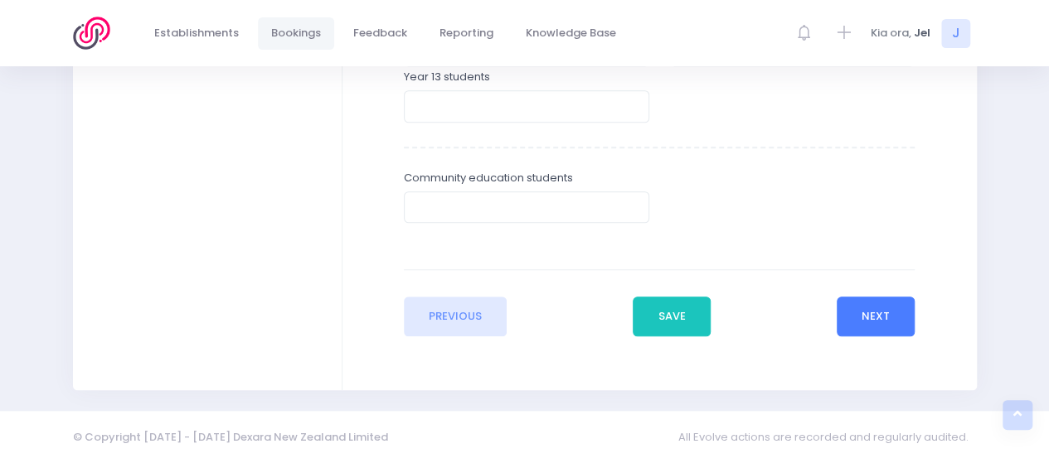
type input "40"
click at [841, 317] on button "Next" at bounding box center [875, 317] width 79 height 40
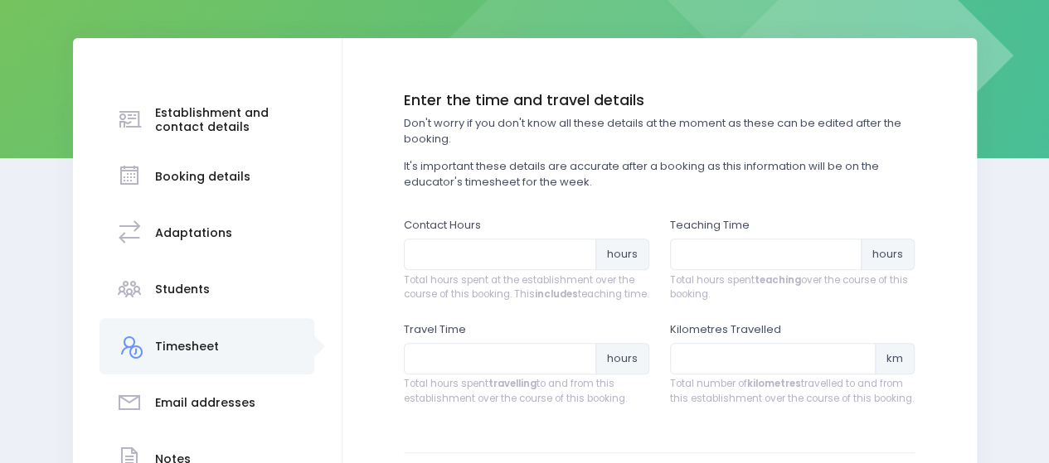
scroll to position [249, 0]
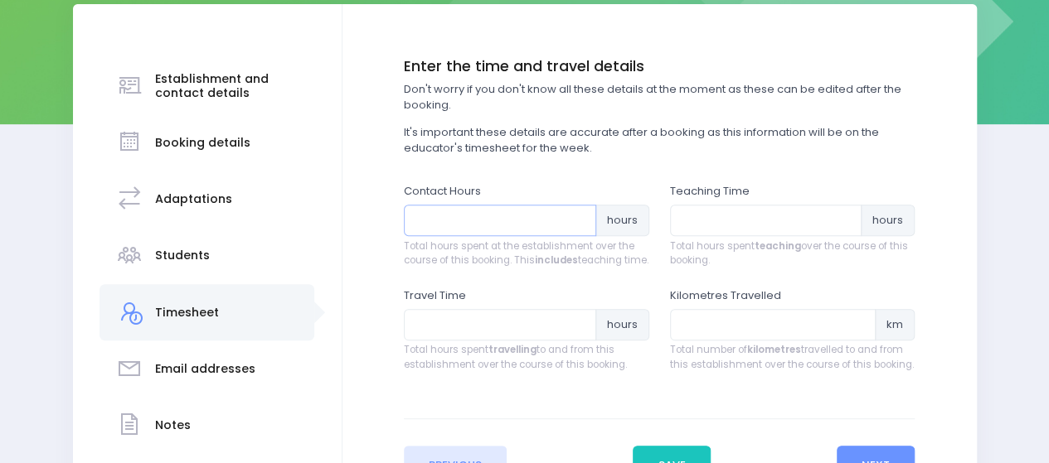
click at [477, 223] on input "number" at bounding box center [500, 220] width 192 height 31
type input "1"
click at [695, 226] on input "number" at bounding box center [766, 220] width 192 height 31
type input "1"
click at [532, 337] on input "number" at bounding box center [500, 324] width 192 height 31
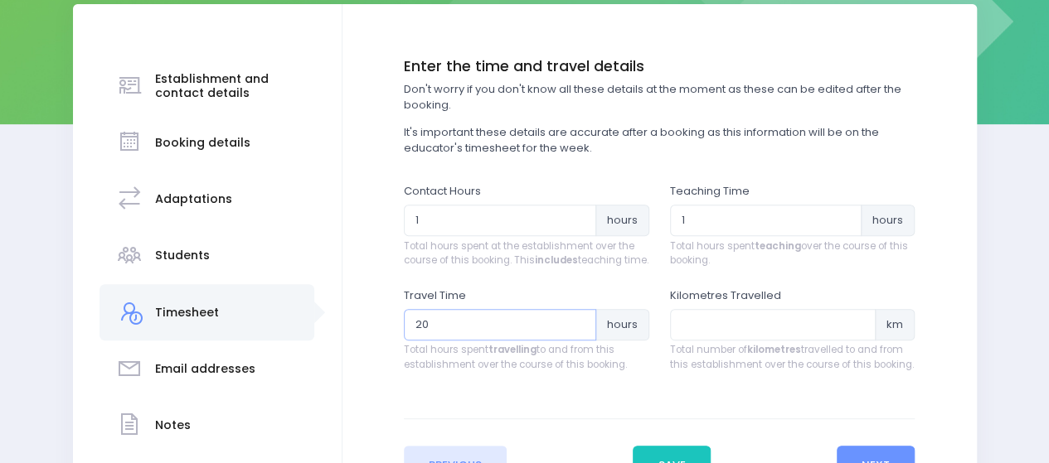
type input "20"
click at [712, 337] on input "number" at bounding box center [773, 324] width 206 height 31
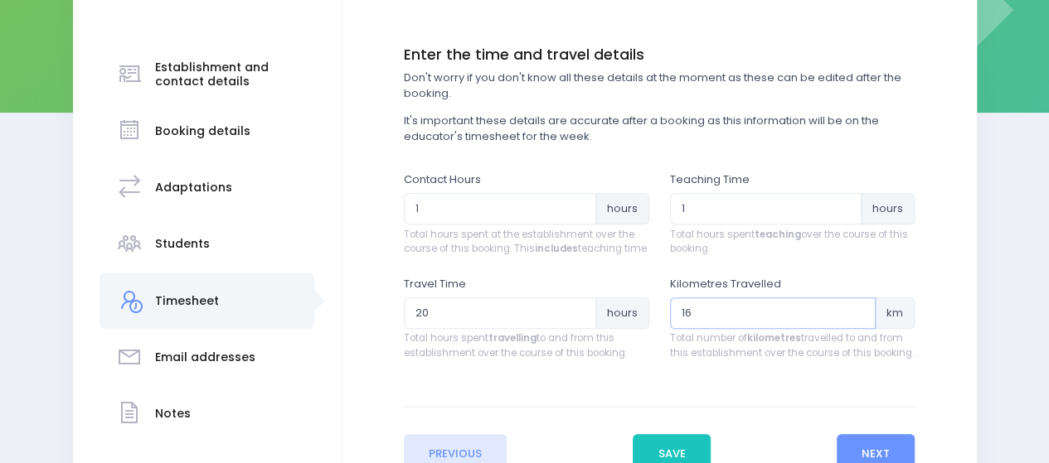
scroll to position [413, 0]
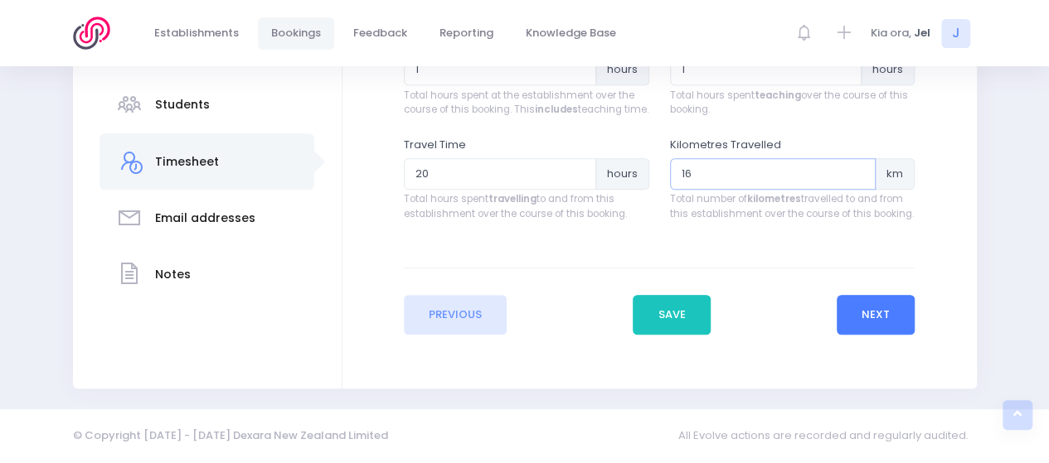
type input "16"
click at [891, 323] on button "Next" at bounding box center [875, 315] width 79 height 40
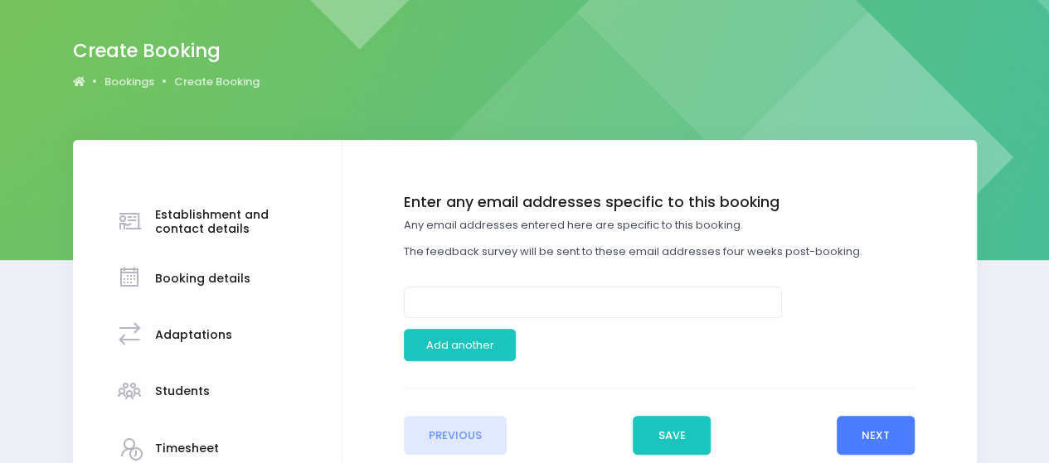
scroll to position [166, 0]
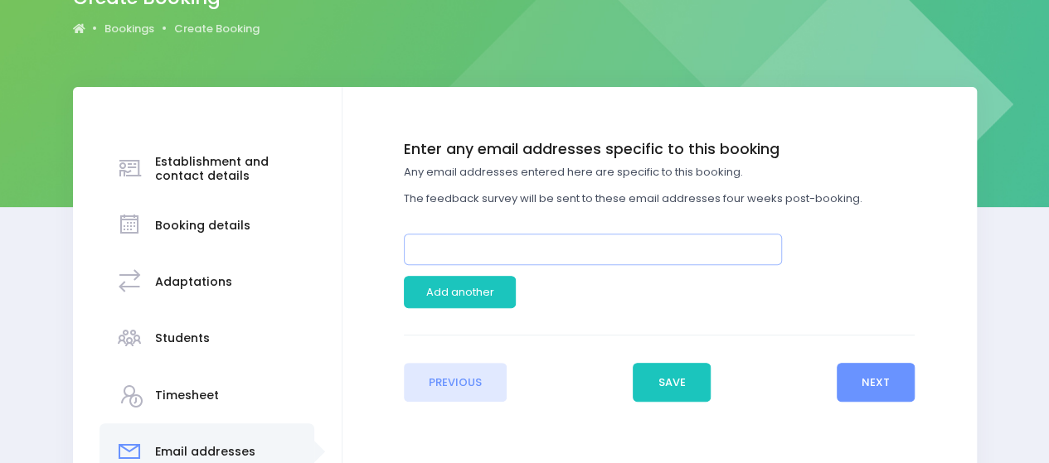
click at [553, 259] on input "email" at bounding box center [593, 249] width 378 height 31
paste input "Carolyn Evans <carolyn.evans@huttkindergartens.org.nz>"
drag, startPoint x: 499, startPoint y: 249, endPoint x: 366, endPoint y: 250, distance: 133.5
click at [367, 250] on div "Enter the basic details Establishment Select one... ** Do not use, double up **…" at bounding box center [659, 271] width 601 height 261
click at [685, 244] on input "carolyn.evans@huttkindergartens.org.nz>" at bounding box center [593, 249] width 378 height 31
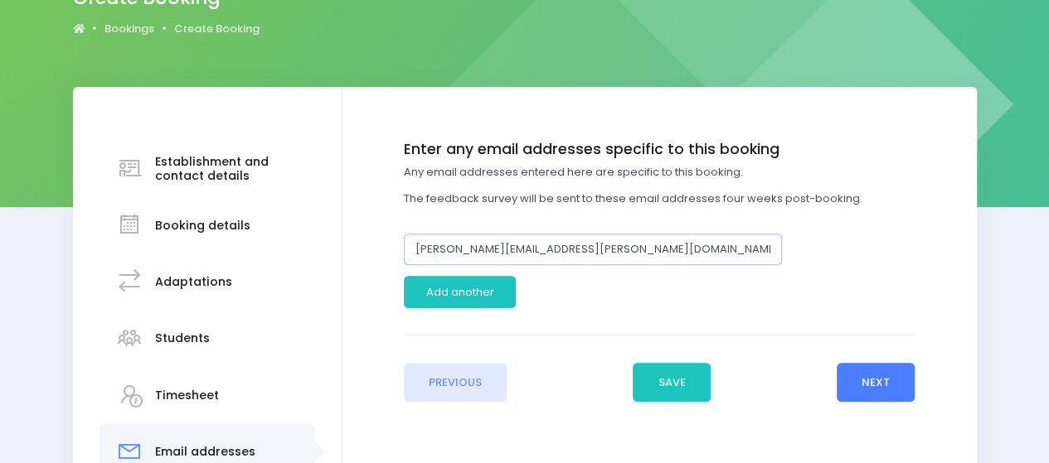
type input "carolyn.evans@huttkindergartens.org.nz"
click at [855, 377] on button "Next" at bounding box center [875, 383] width 79 height 40
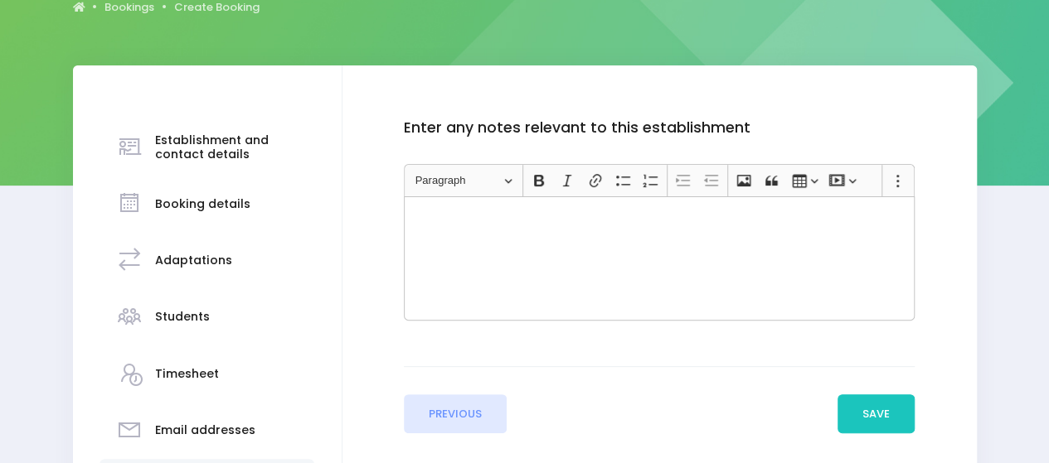
scroll to position [201, 0]
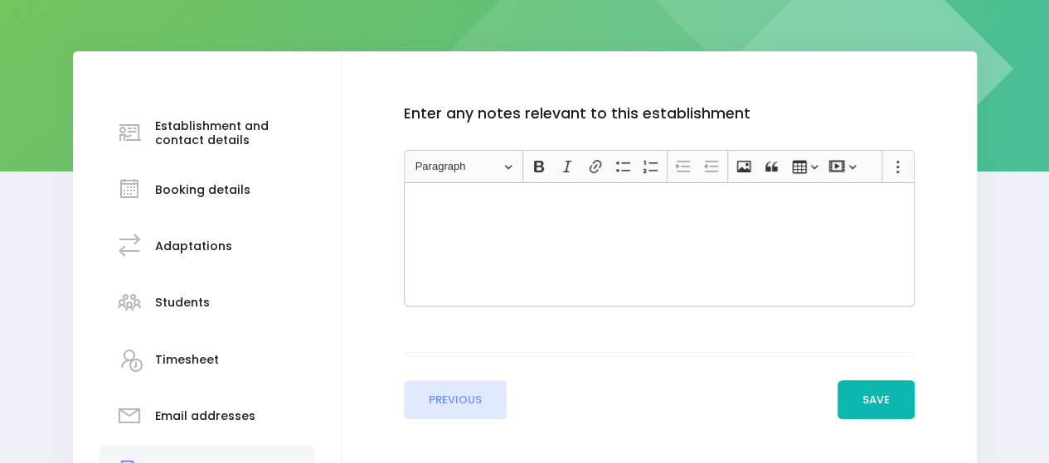
click at [871, 387] on button "Save" at bounding box center [876, 400] width 78 height 40
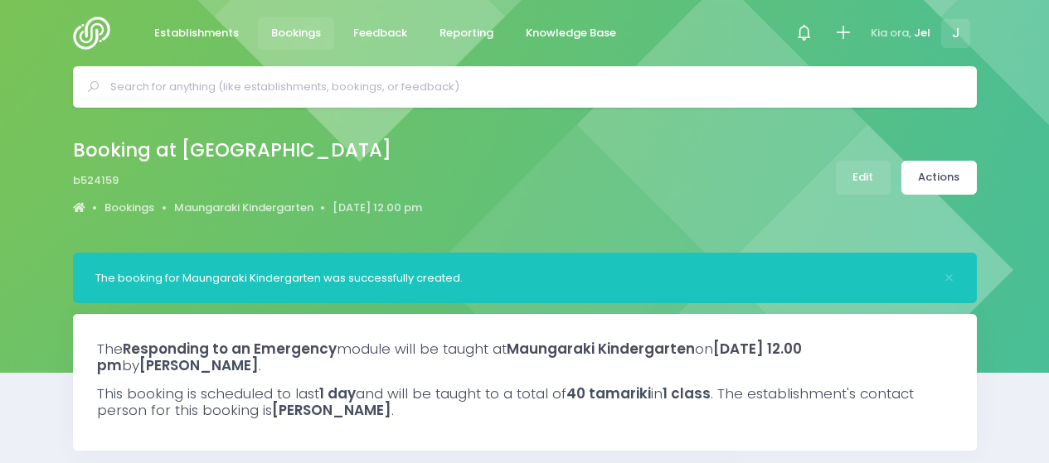
select select "5"
